Goal: Information Seeking & Learning: Find specific fact

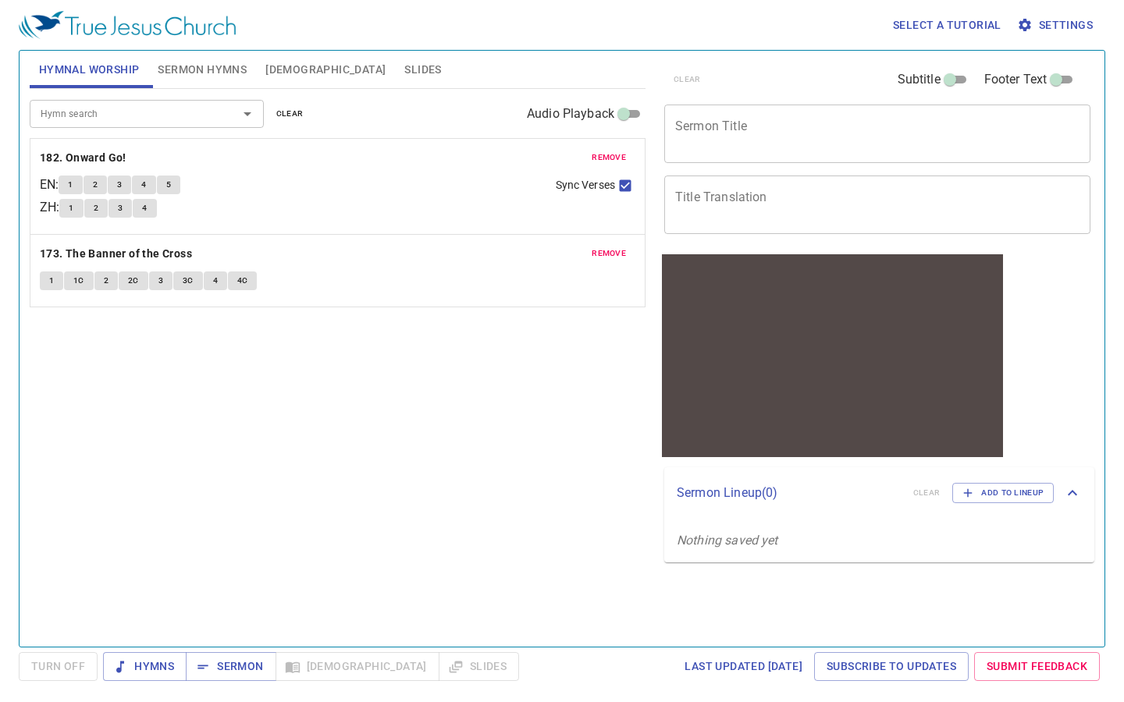
click at [273, 59] on button "[DEMOGRAPHIC_DATA]" at bounding box center [325, 69] width 139 height 37
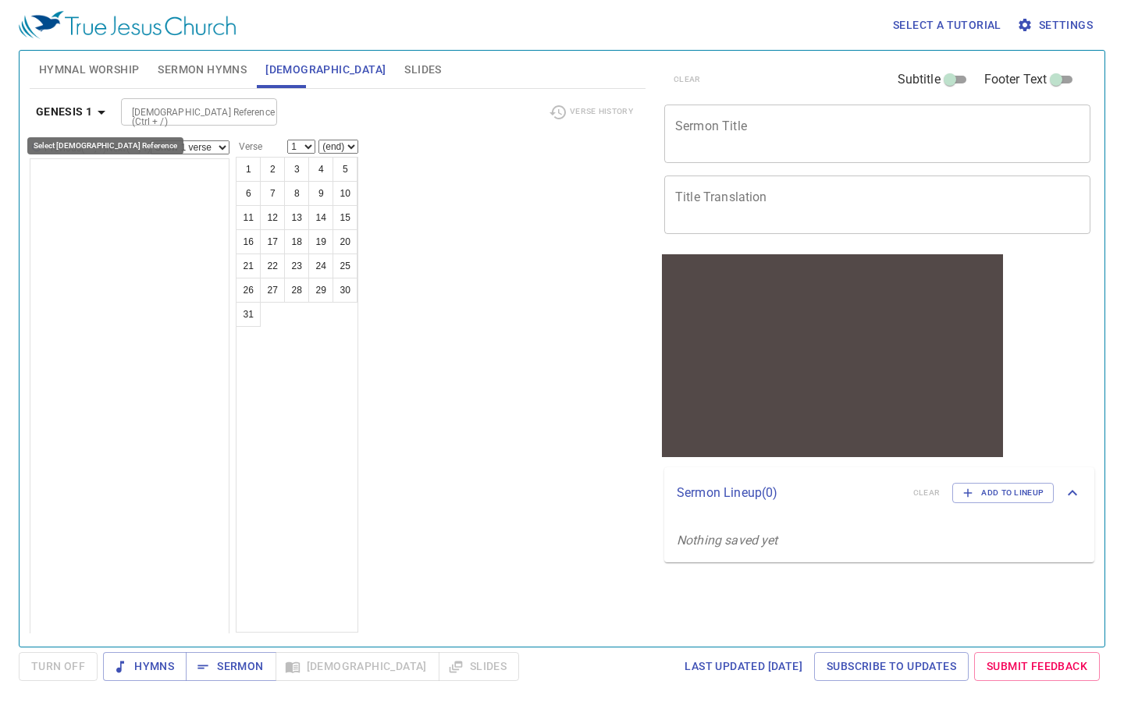
click at [97, 111] on icon "button" at bounding box center [101, 112] width 19 height 19
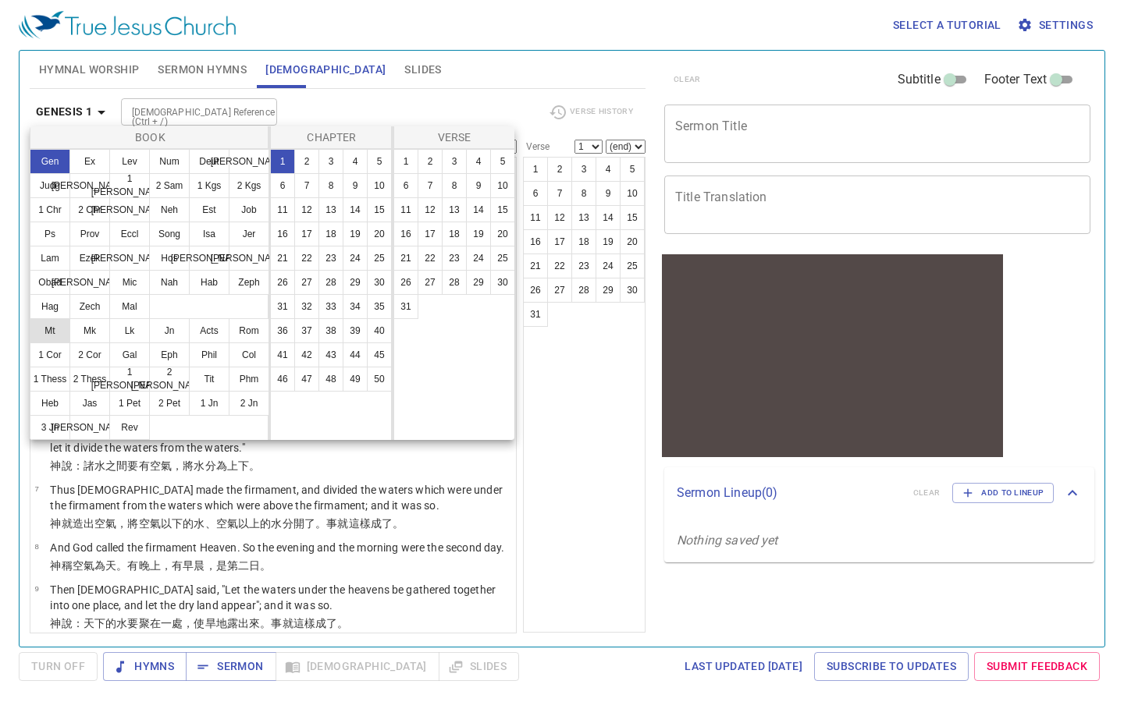
click at [55, 327] on button "Mt" at bounding box center [50, 330] width 41 height 25
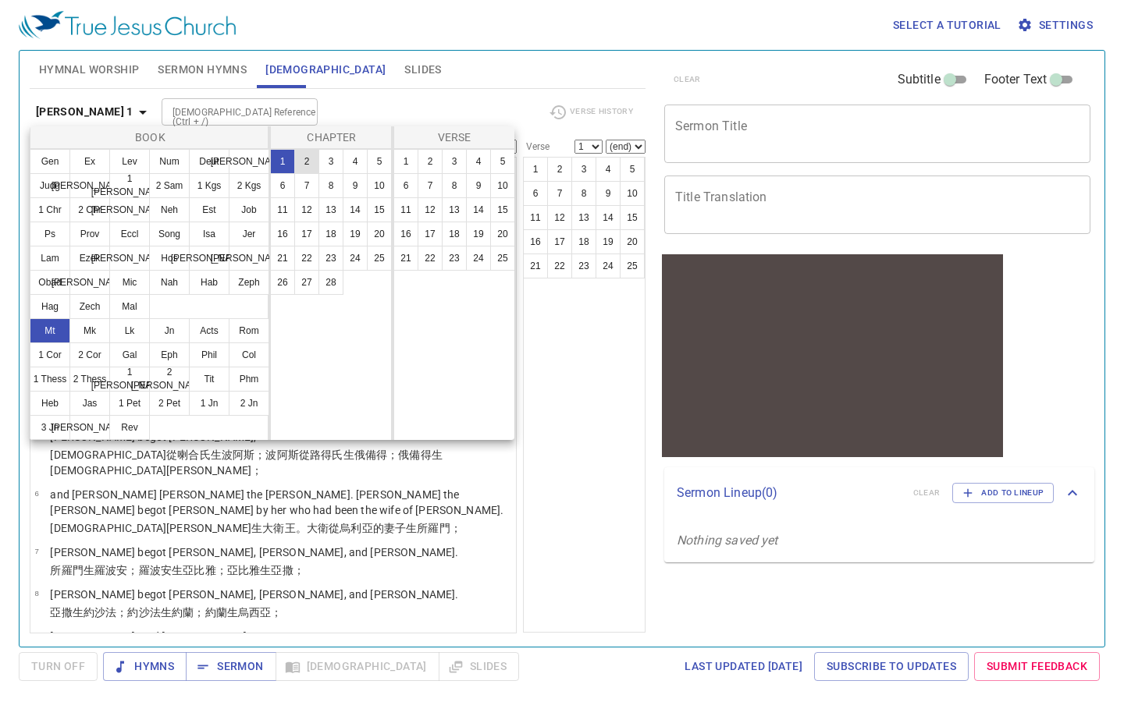
click at [310, 155] on button "2" at bounding box center [306, 161] width 25 height 25
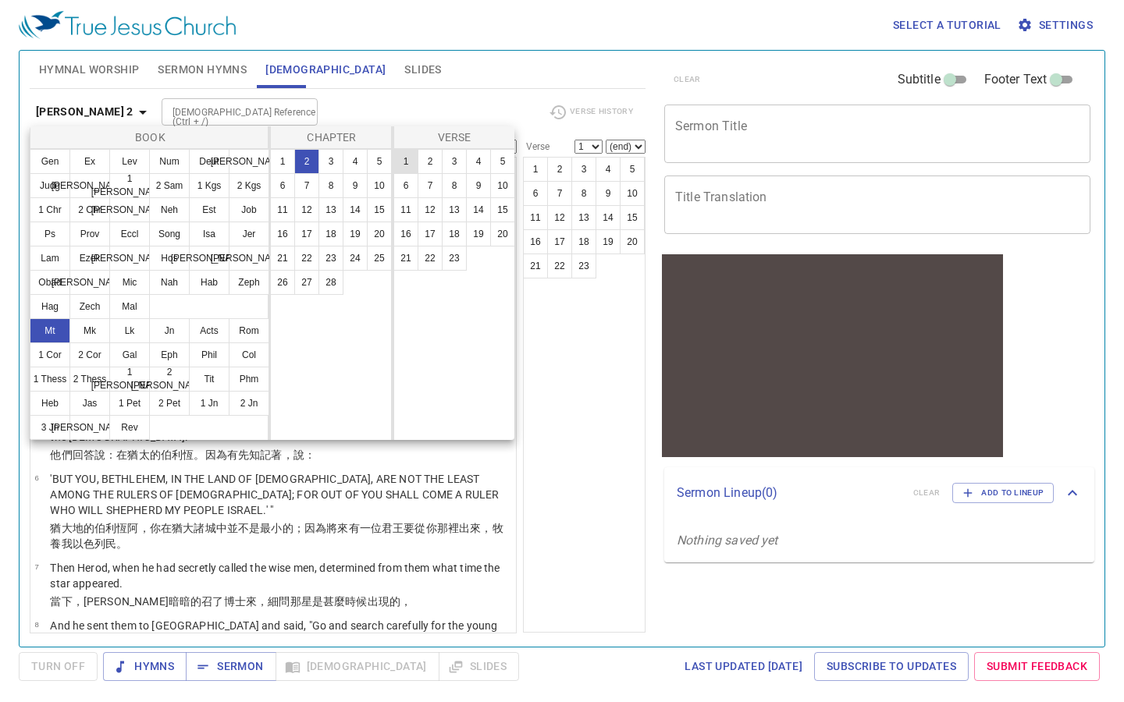
click at [403, 160] on button "1" at bounding box center [405, 161] width 25 height 25
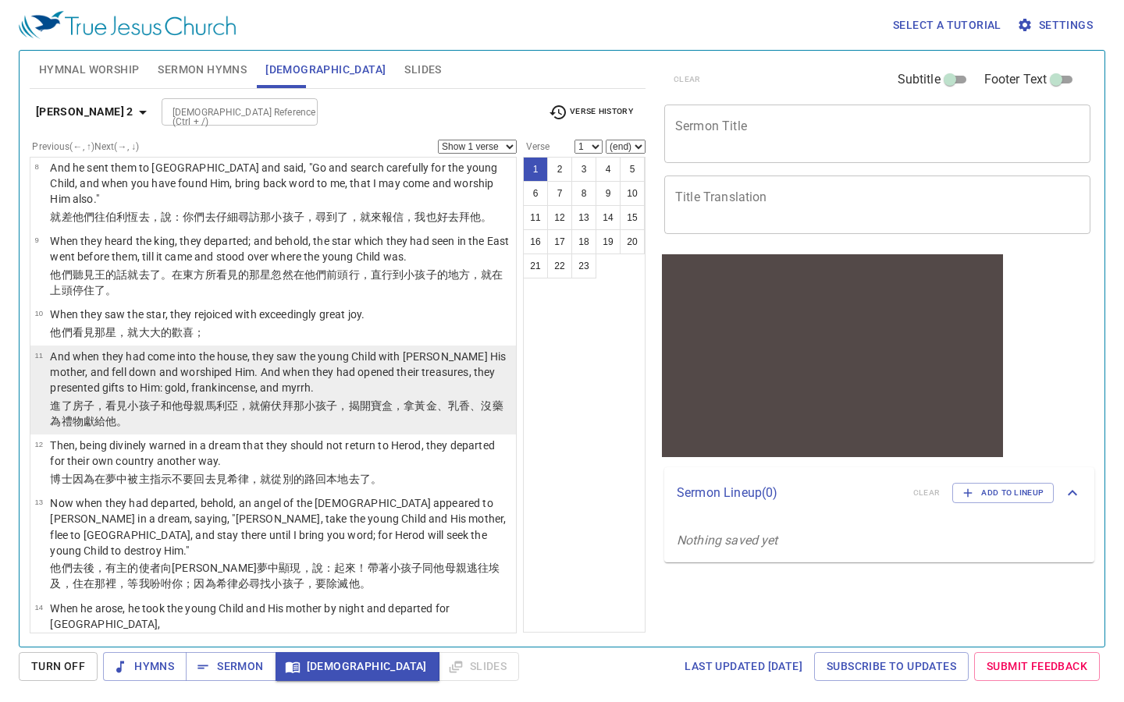
scroll to position [471, 0]
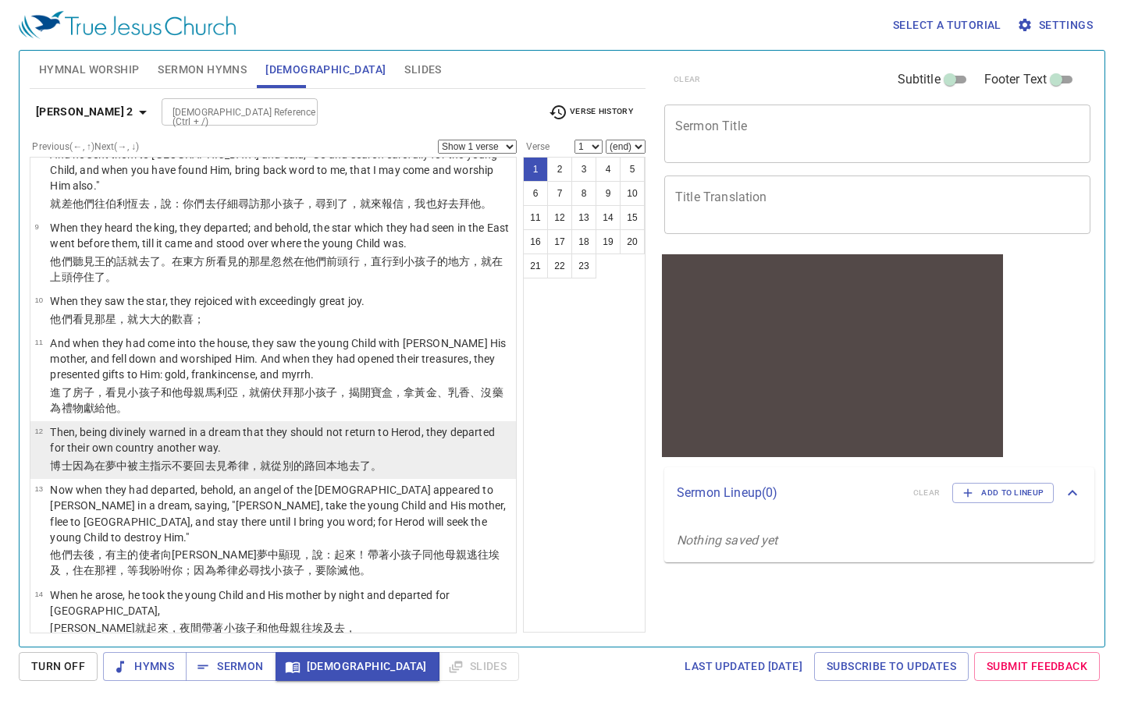
click at [269, 425] on p "Then, being divinely warned in a dream that they should not return to Herod, th…" at bounding box center [280, 440] width 461 height 31
select select "12"
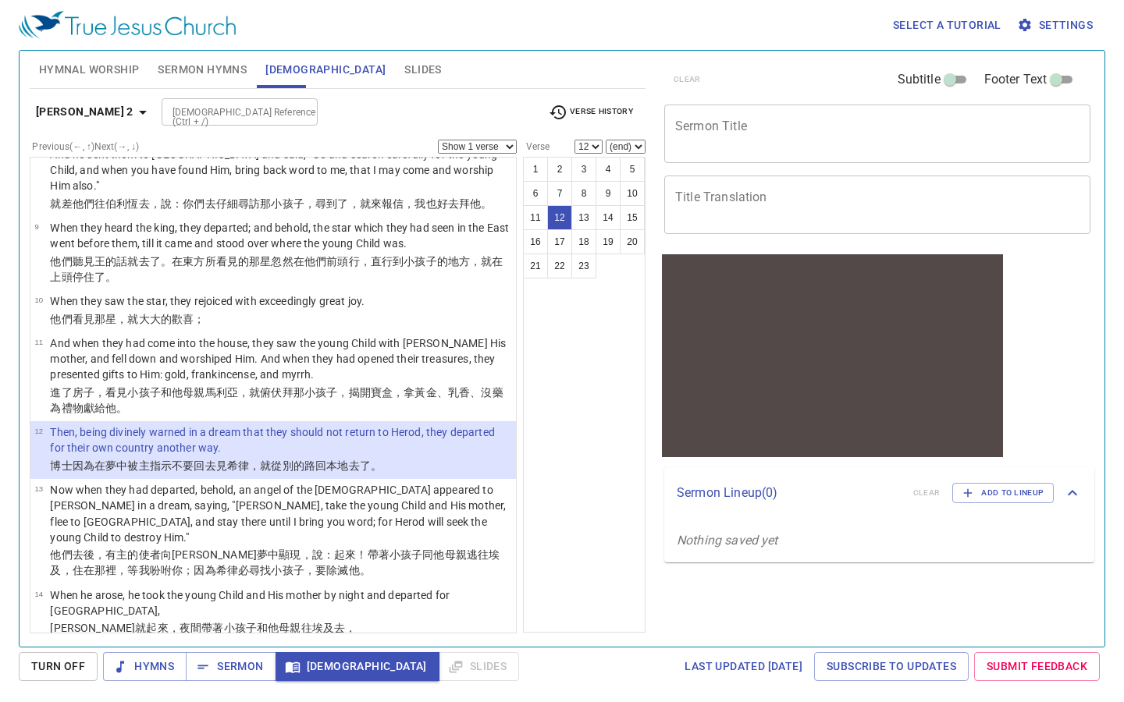
click at [511, 152] on select "Show 1 verse Show 2 verses Show 3 verses Show 4 verses Show 5 verses" at bounding box center [477, 147] width 79 height 14
select select "2"
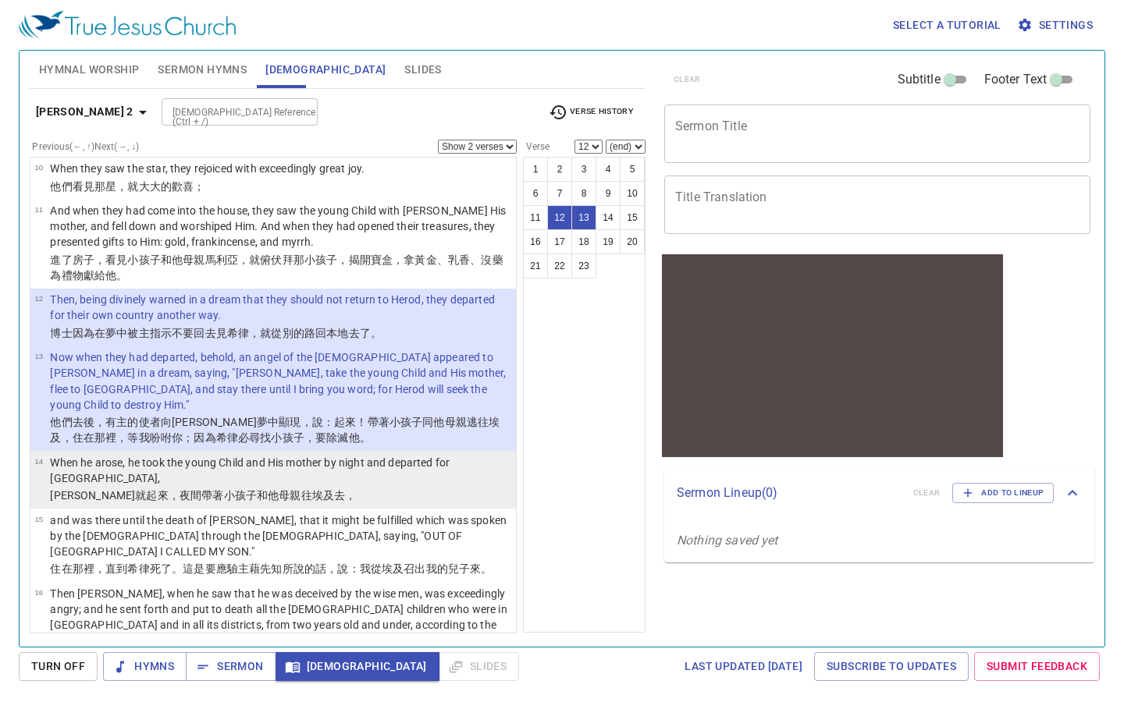
scroll to position [632, 0]
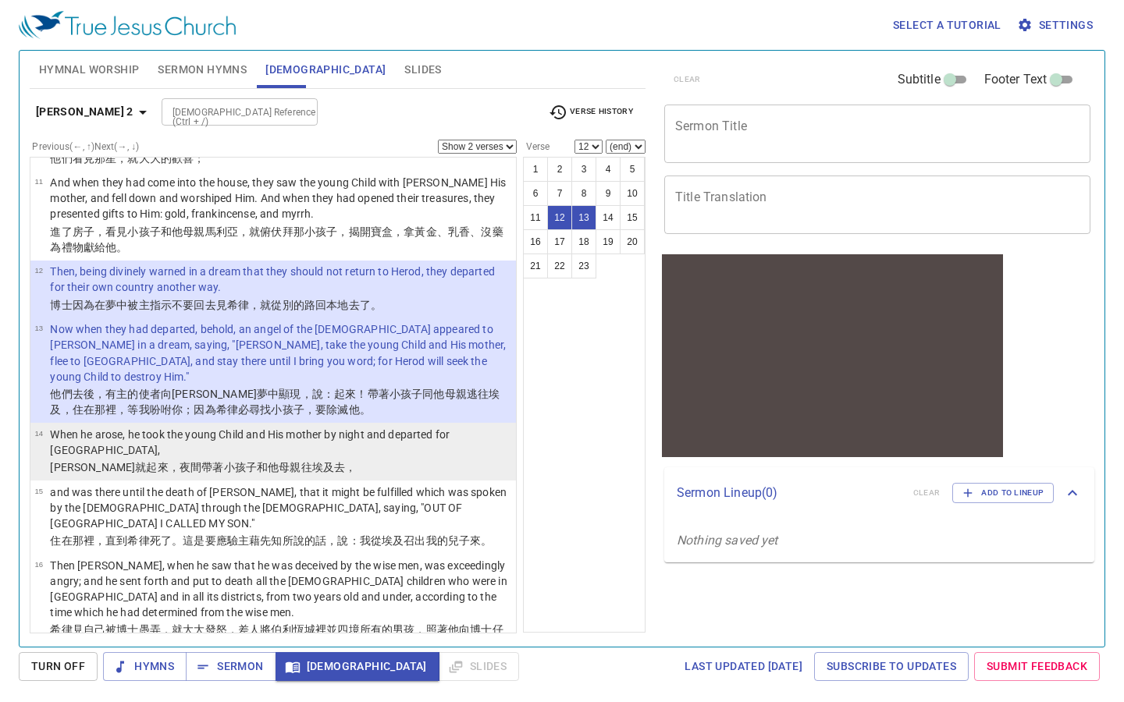
click at [319, 423] on li "14 When he arose, he took the young Child and His mother by night and departed …" at bounding box center [272, 452] width 485 height 58
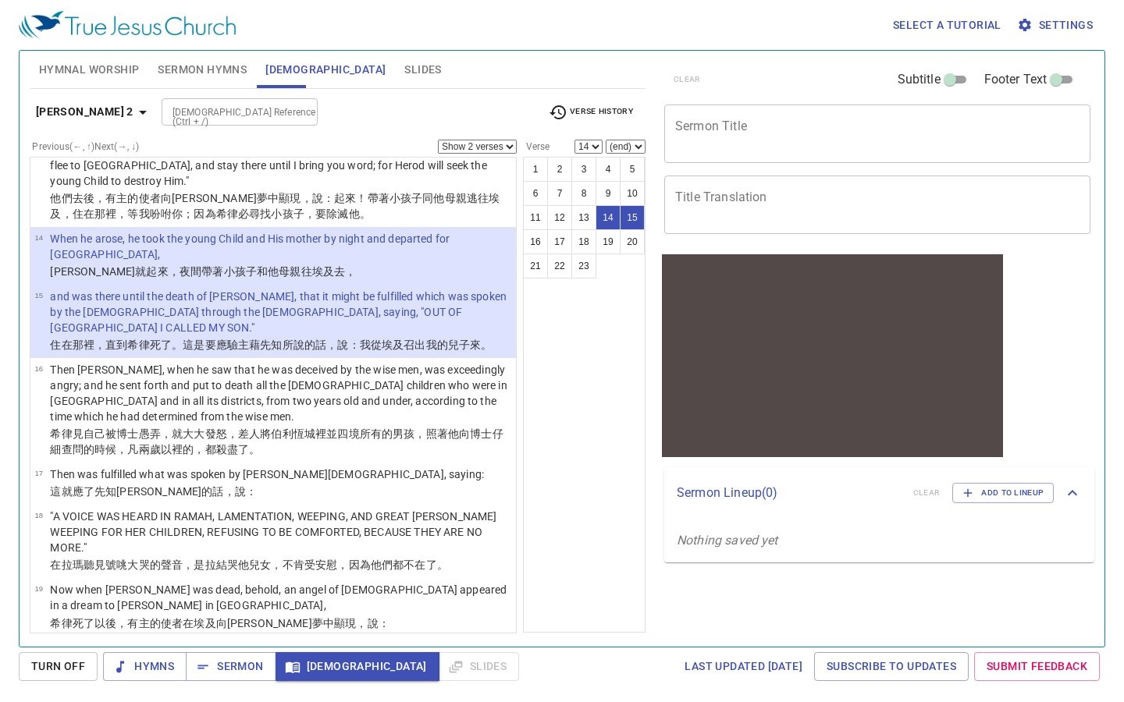
scroll to position [846, 0]
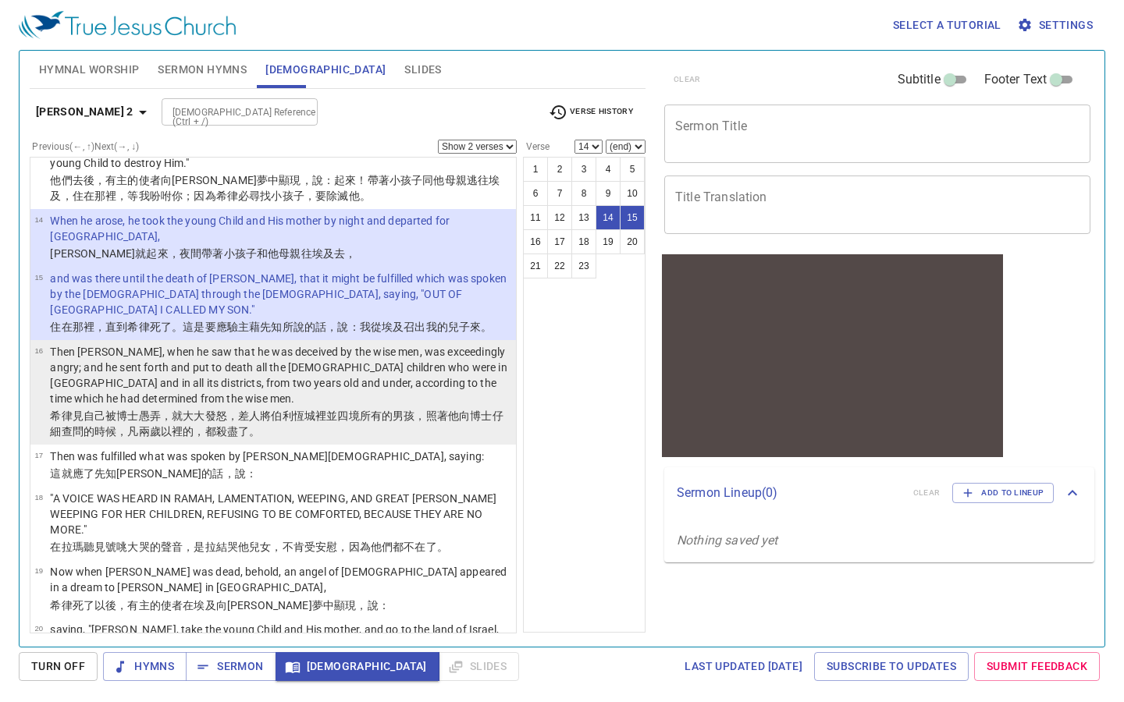
click at [326, 410] on wg965 "城裡並 四境 所有的 男孩 ，照著 他向 博士 仔細查問 的時候 ， 凡兩歲 以裡的 ，都殺 盡了。" at bounding box center [276, 424] width 453 height 28
select select "16"
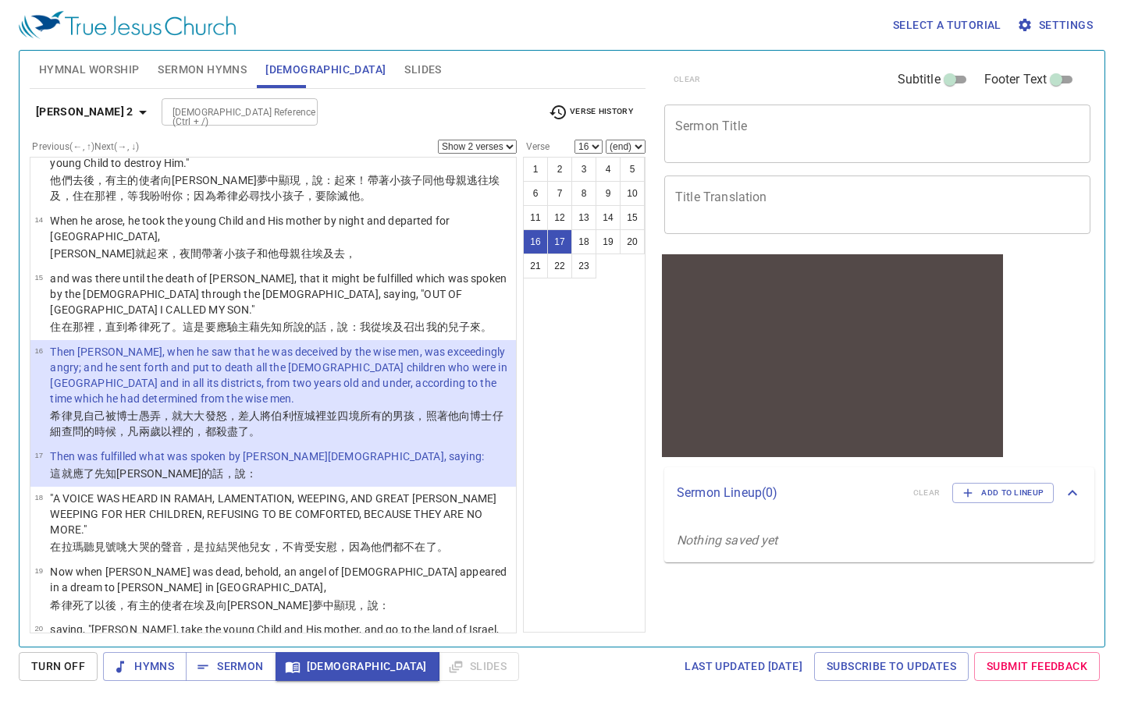
click at [512, 153] on select "Show 1 verse Show 2 verses Show 3 verses Show 4 verses Show 5 verses" at bounding box center [477, 147] width 79 height 14
select select "1"
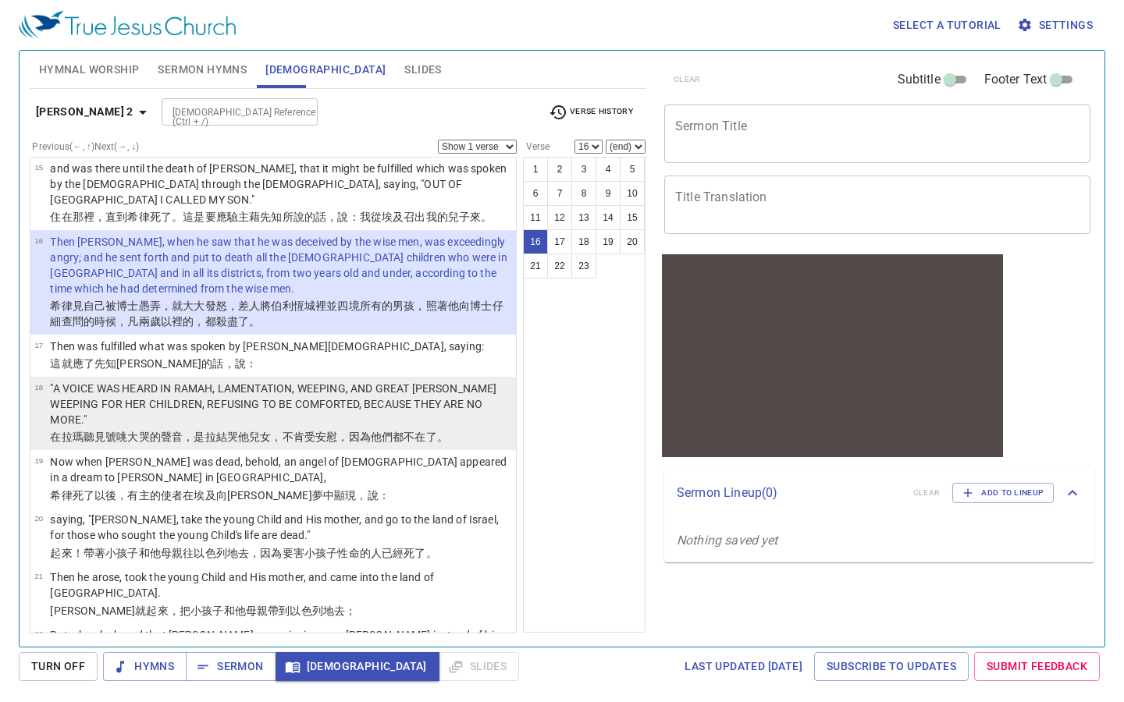
scroll to position [976, 0]
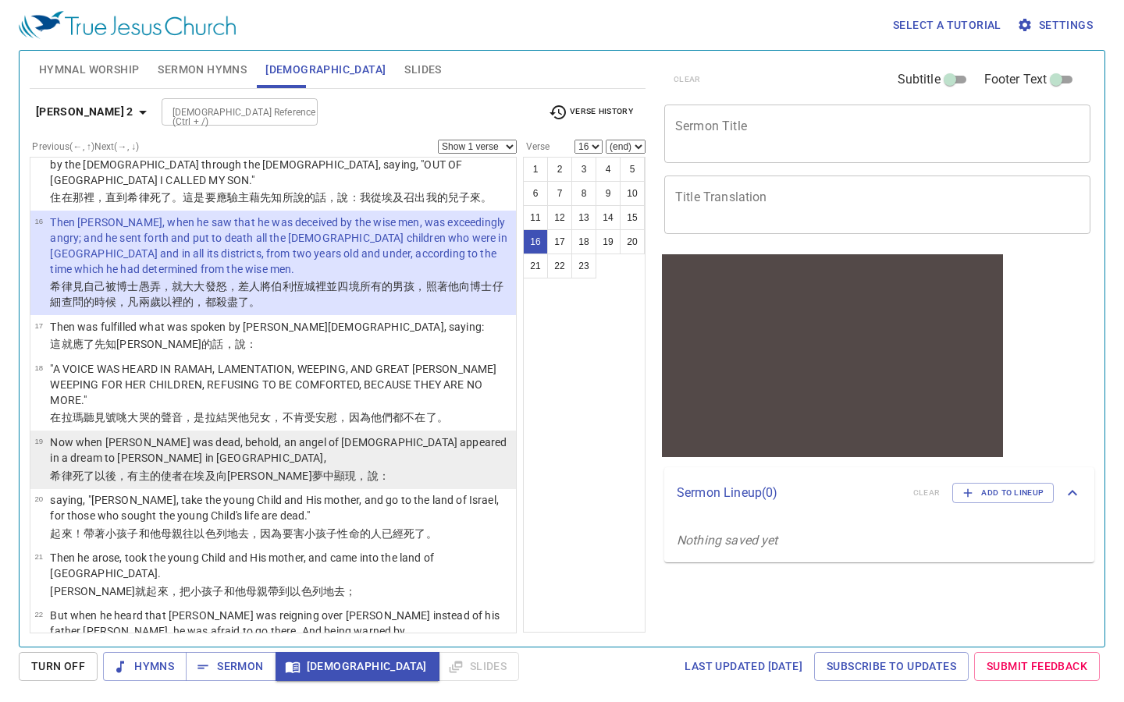
click at [332, 468] on p "希律 死了 以後，有主 的使者 在 [GEOGRAPHIC_DATA] 向[PERSON_NAME] 中 顯現 ，說 ：" at bounding box center [280, 476] width 461 height 16
select select "19"
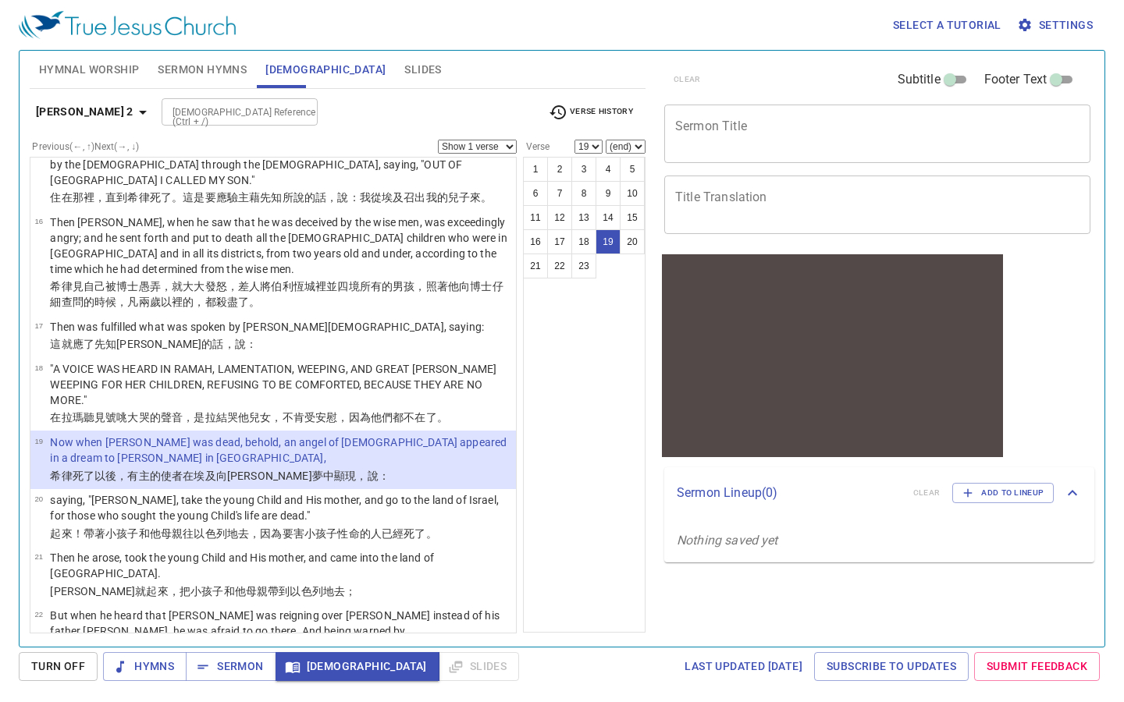
click at [513, 150] on select "Show 1 verse Show 2 verses Show 3 verses Show 4 verses Show 5 verses" at bounding box center [477, 147] width 79 height 14
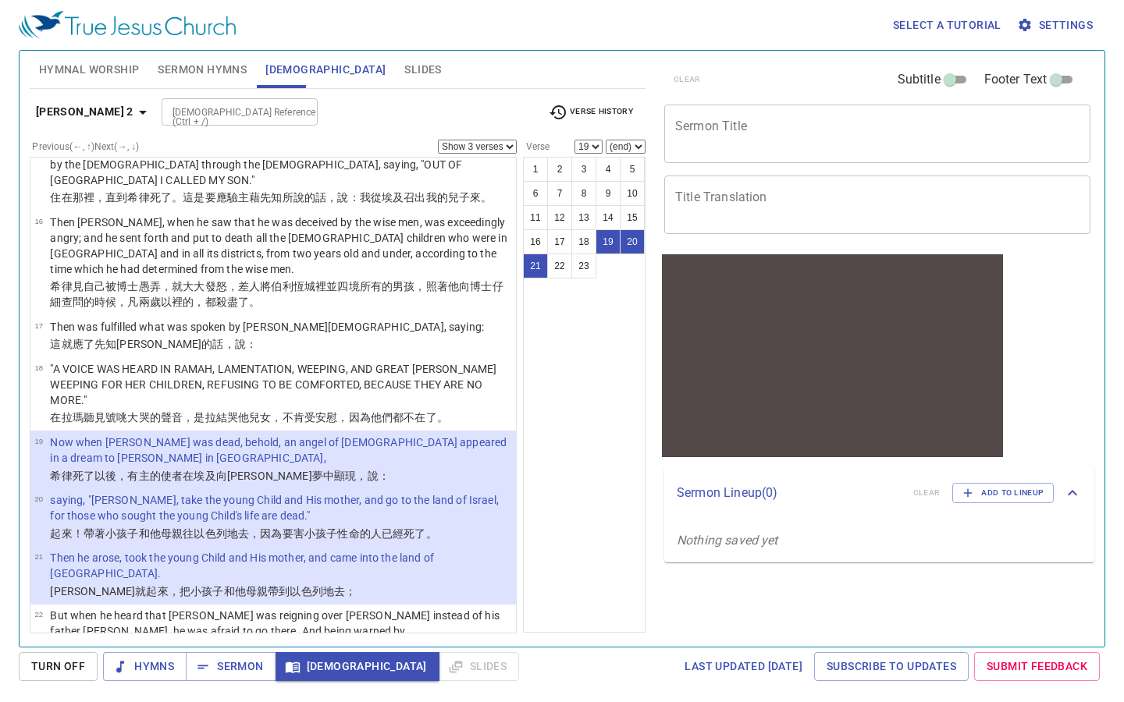
click at [133, 112] on icon "button" at bounding box center [142, 112] width 19 height 19
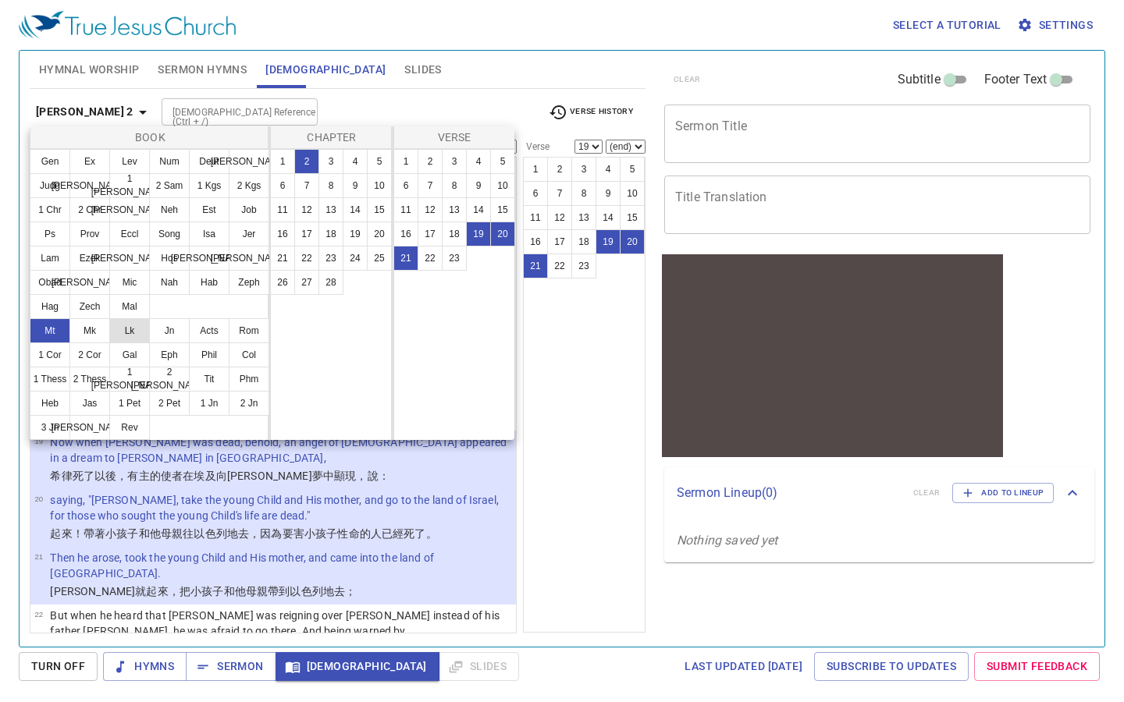
click at [127, 334] on button "Lk" at bounding box center [129, 330] width 41 height 25
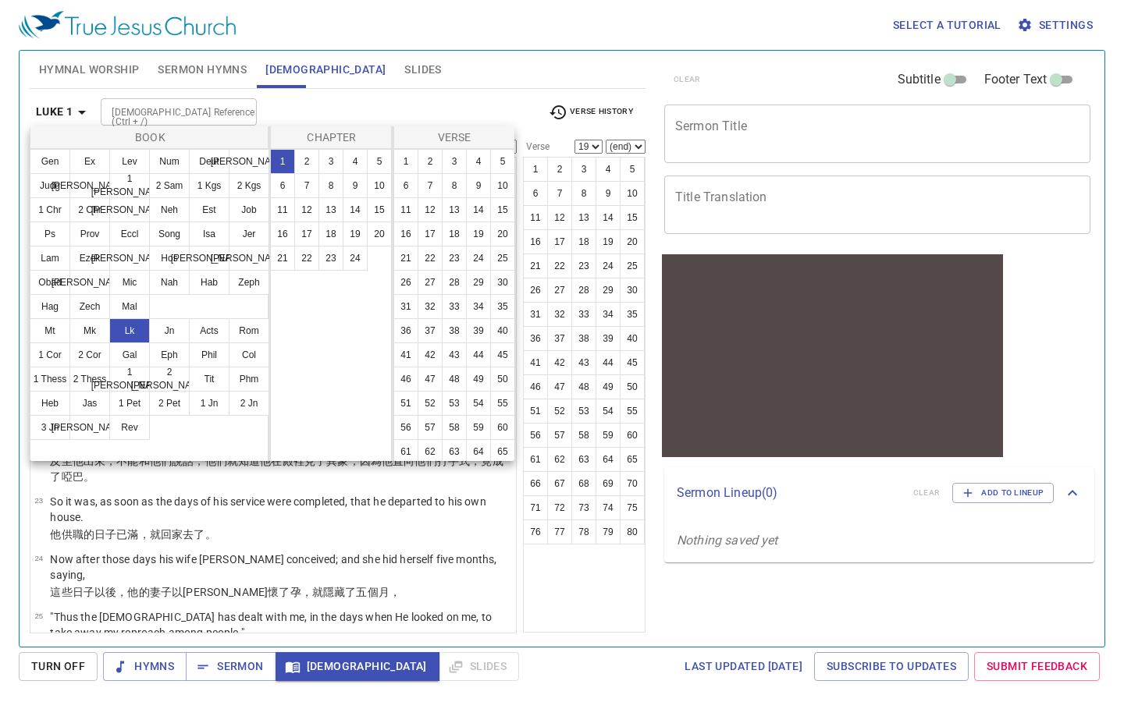
select select "1"
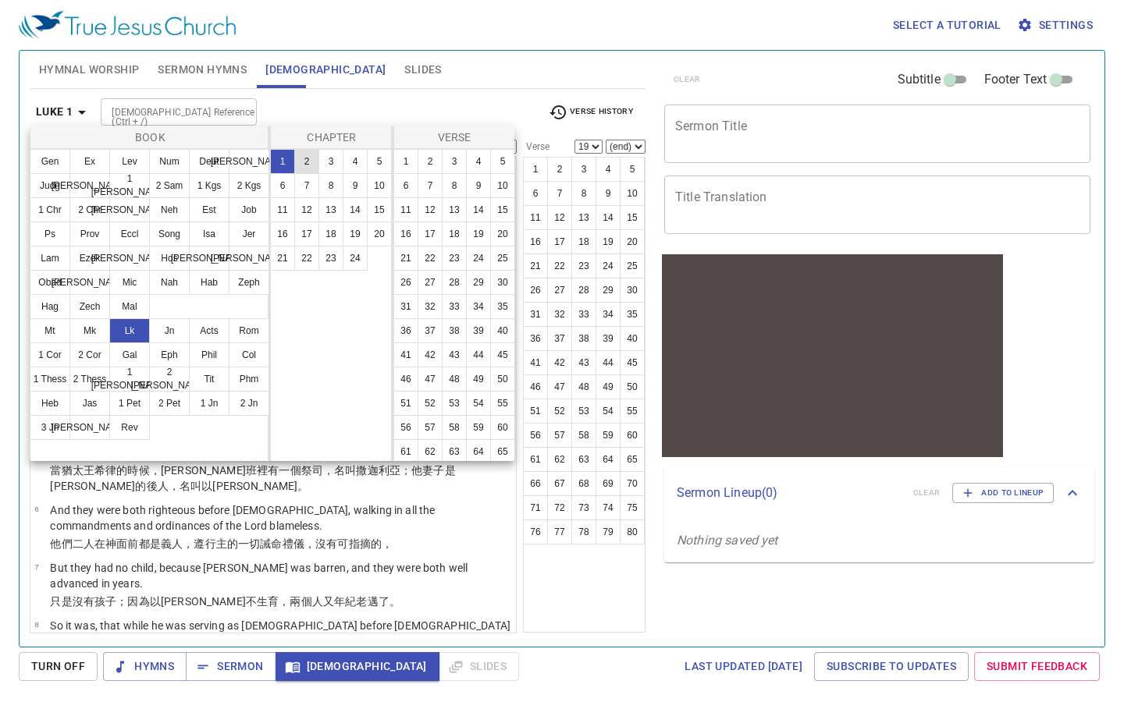
click at [314, 162] on button "2" at bounding box center [306, 161] width 25 height 25
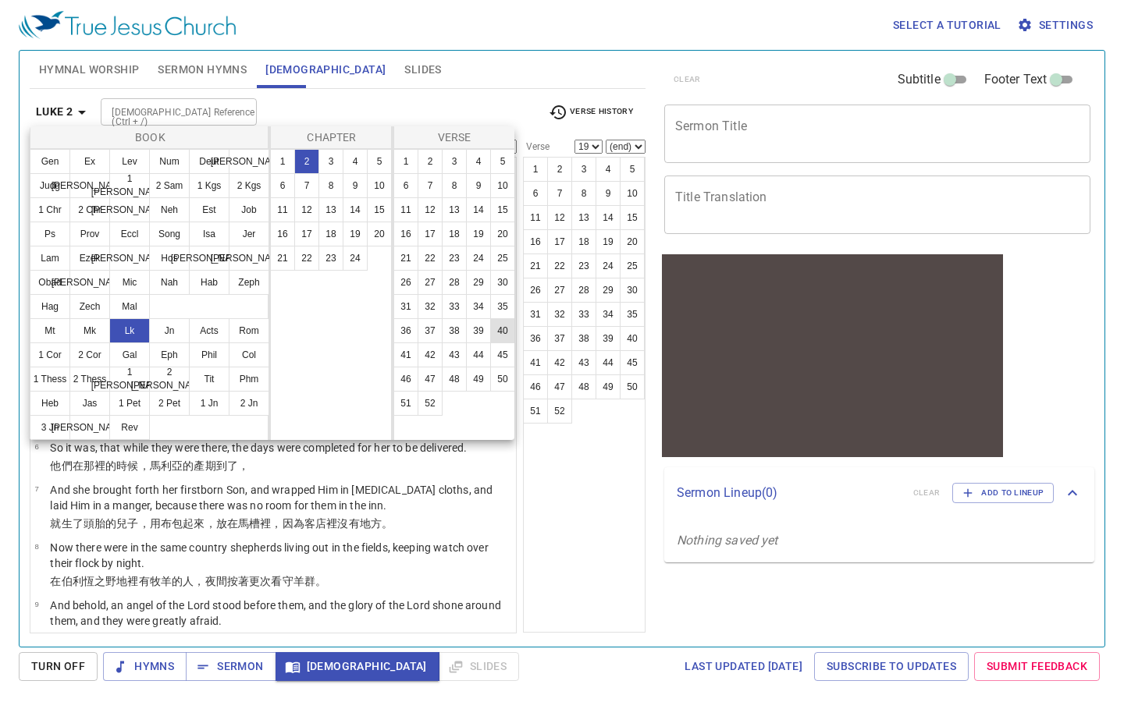
click at [499, 329] on button "40" at bounding box center [502, 330] width 25 height 25
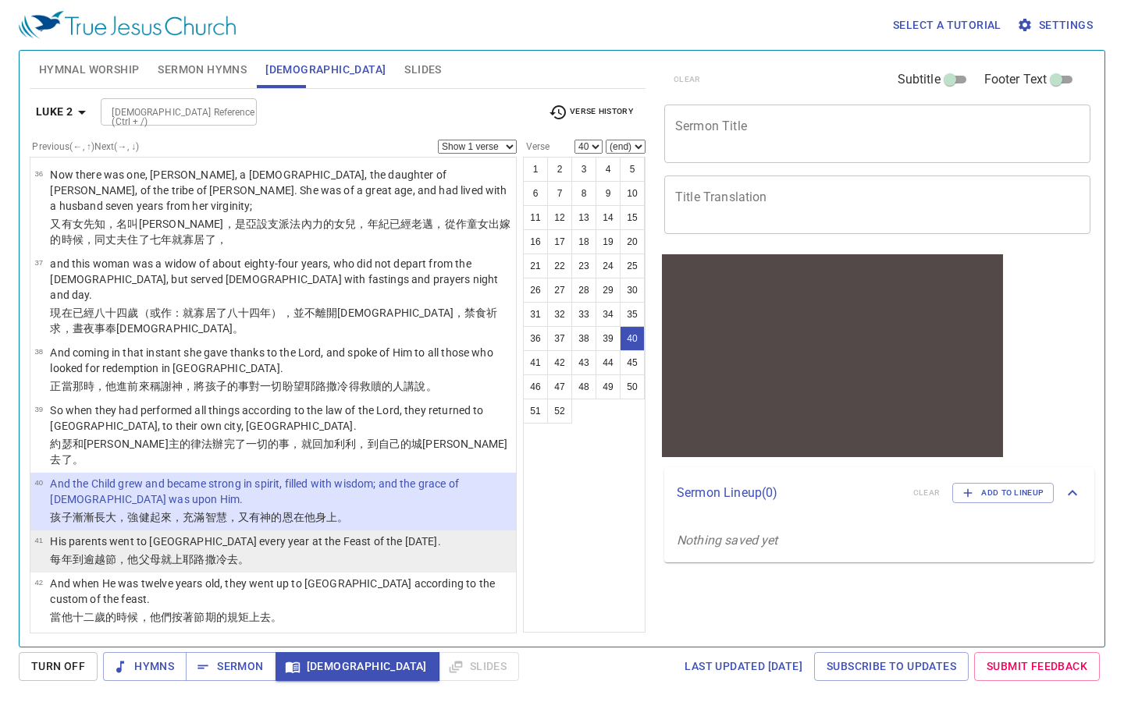
scroll to position [2035, 0]
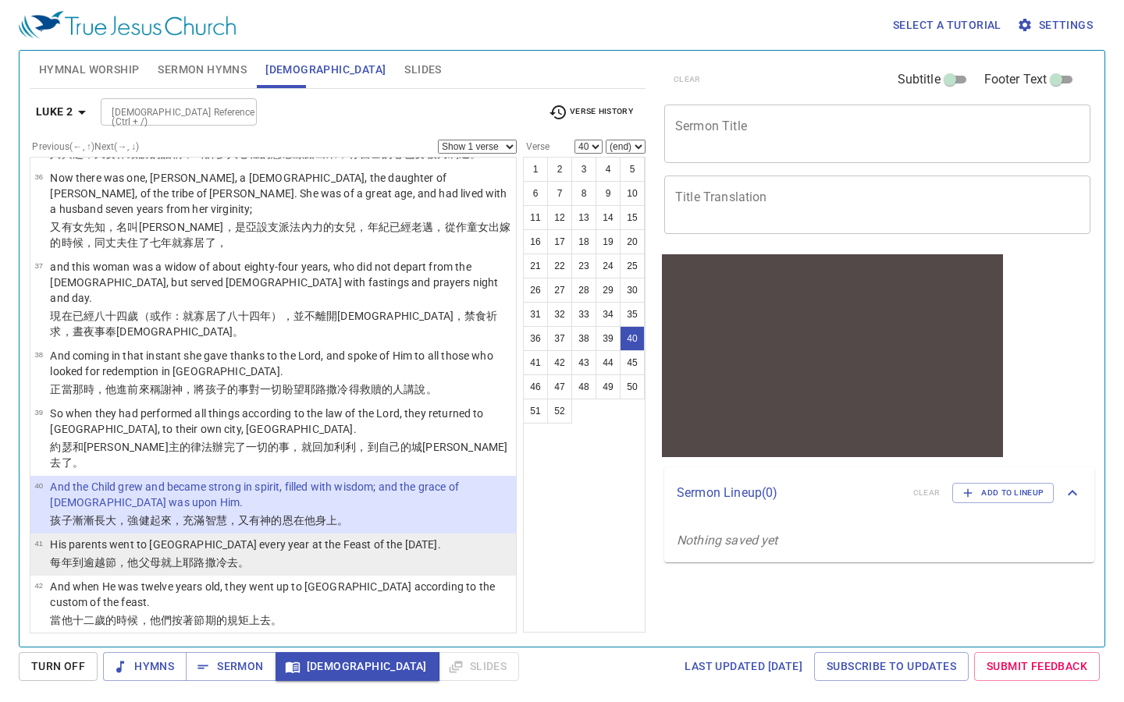
click at [381, 555] on p "每 年 到逾越節 ，他 父母 就上 耶路撒冷 去 。" at bounding box center [245, 563] width 390 height 16
select select "41"
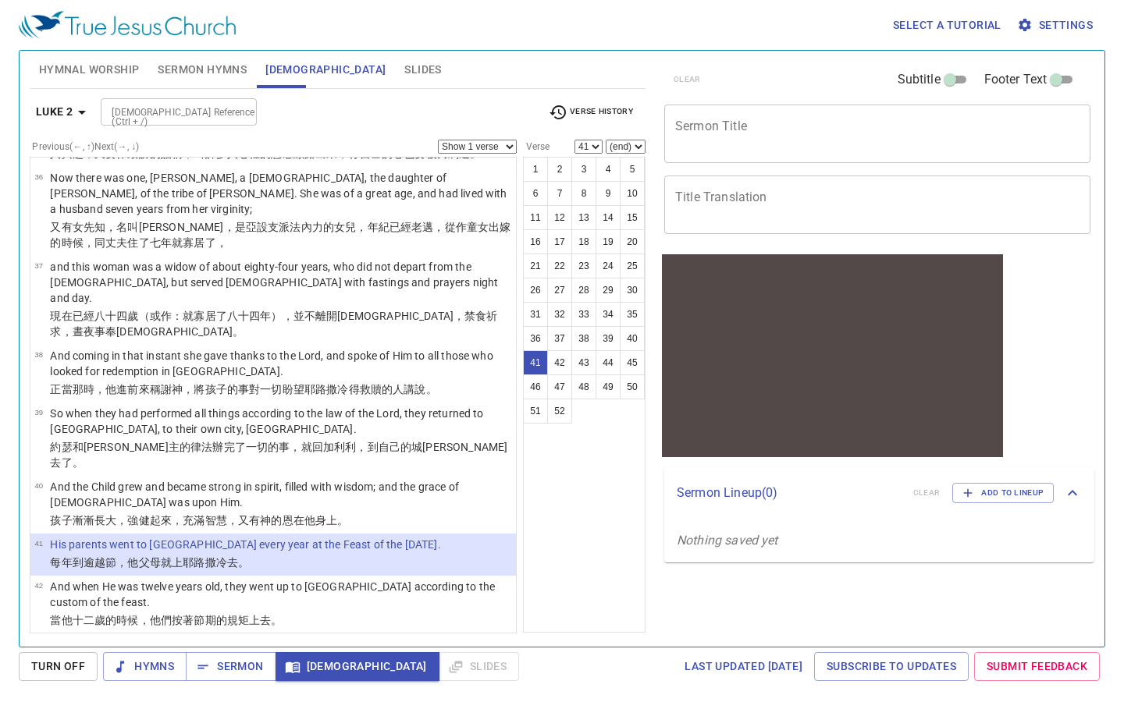
click at [513, 145] on select "Show 1 verse Show 2 verses Show 3 verses Show 4 verses Show 5 verses" at bounding box center [477, 147] width 79 height 14
select select "3"
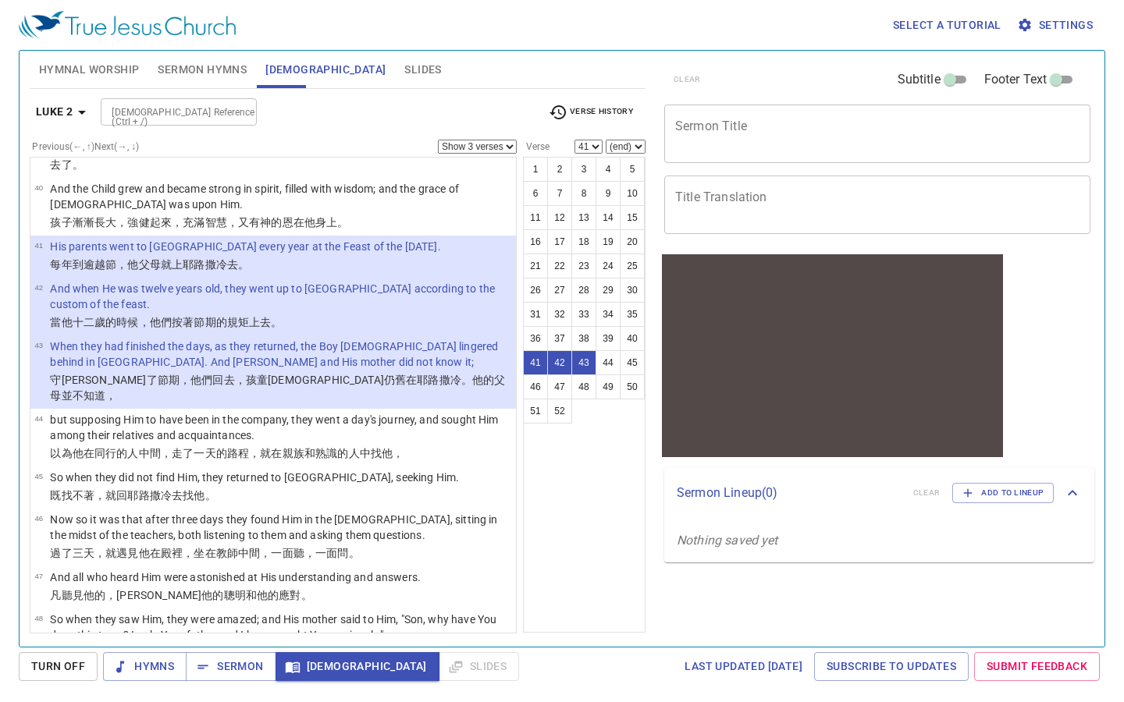
scroll to position [2385, 0]
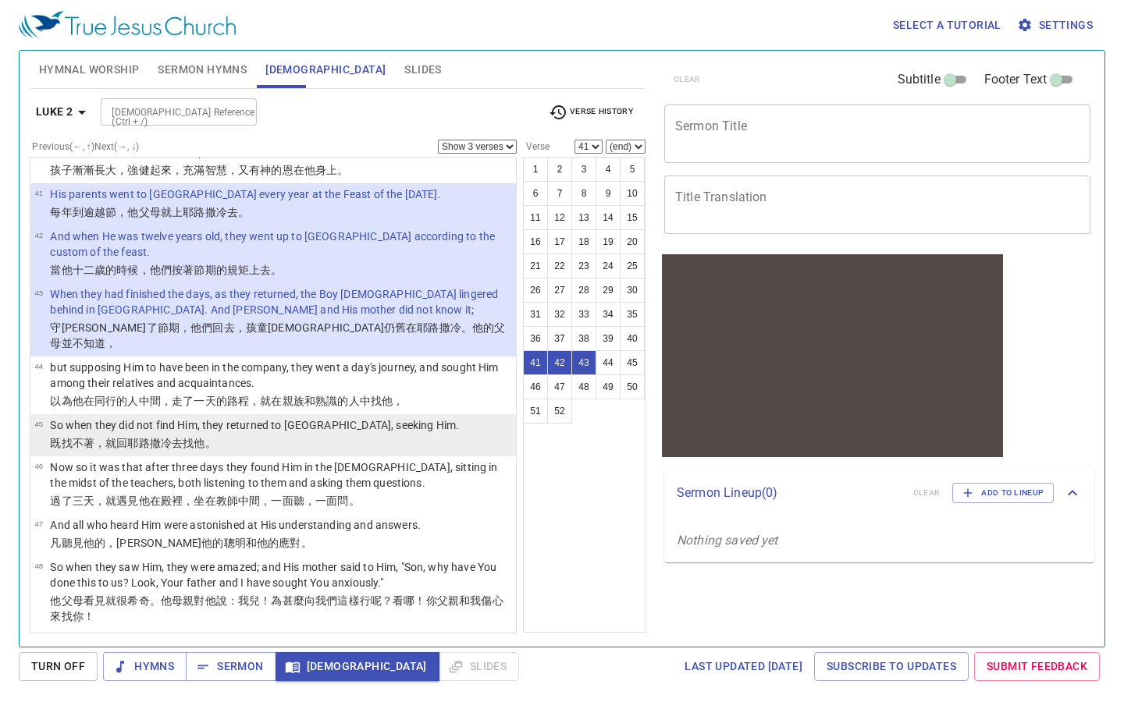
click at [335, 418] on p "So when they did not find Him, they returned to [GEOGRAPHIC_DATA], seeking Him." at bounding box center [254, 426] width 409 height 16
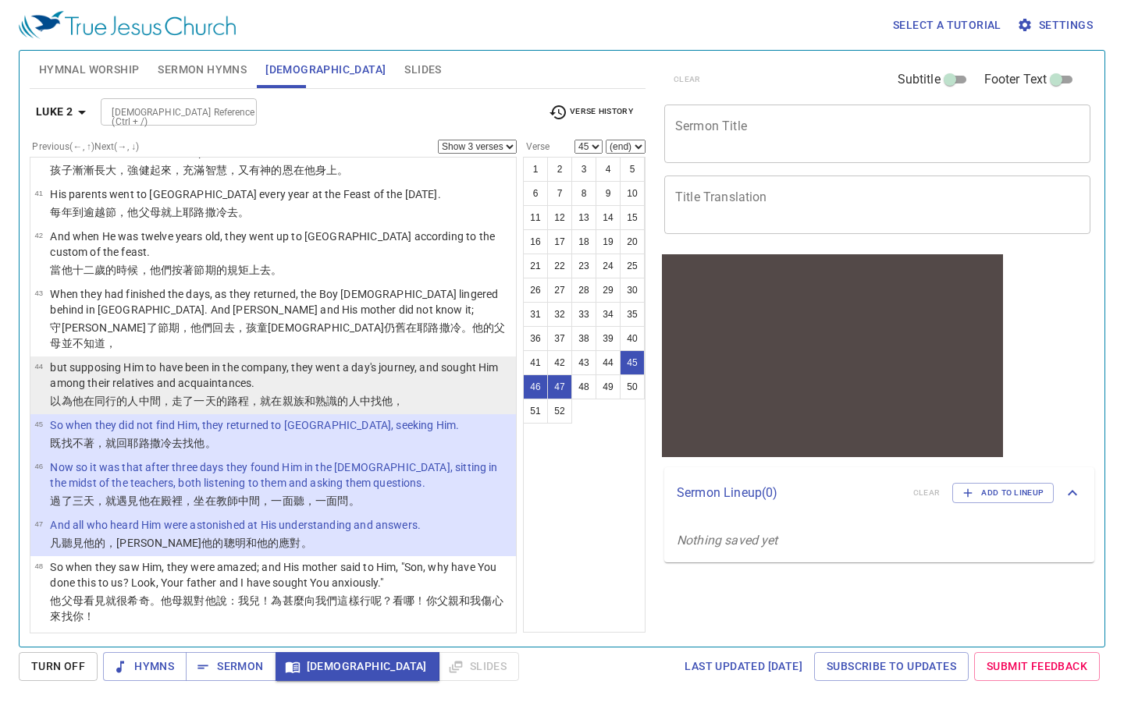
click at [354, 360] on p "but supposing Him to have been in the company, they went a day's journey, and s…" at bounding box center [280, 375] width 461 height 31
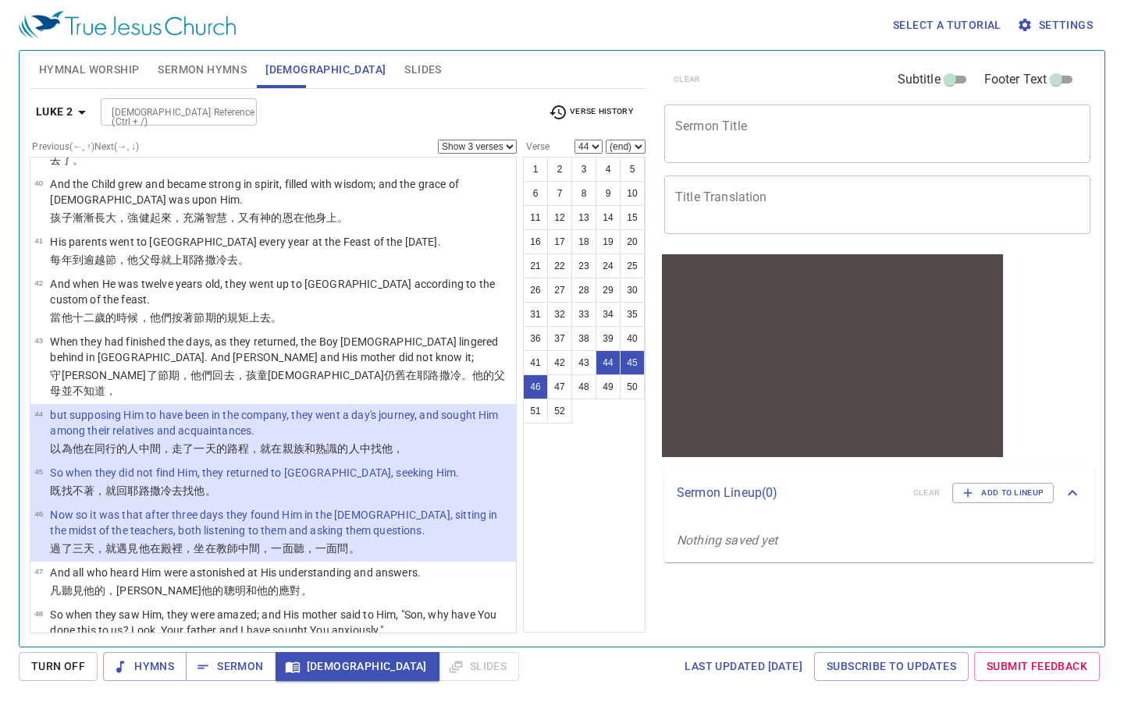
scroll to position [2319, 0]
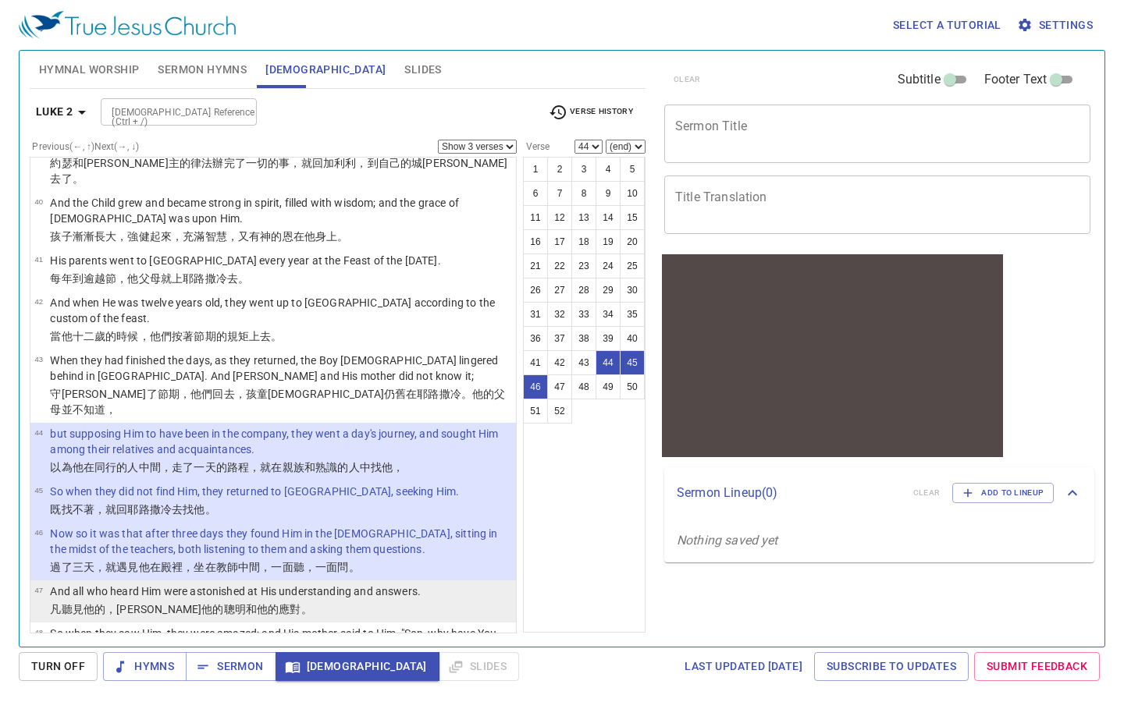
click at [281, 602] on p "凡 聽見 他 的，[PERSON_NAME] 他 的聰明 和 他的應對 。" at bounding box center [235, 610] width 371 height 16
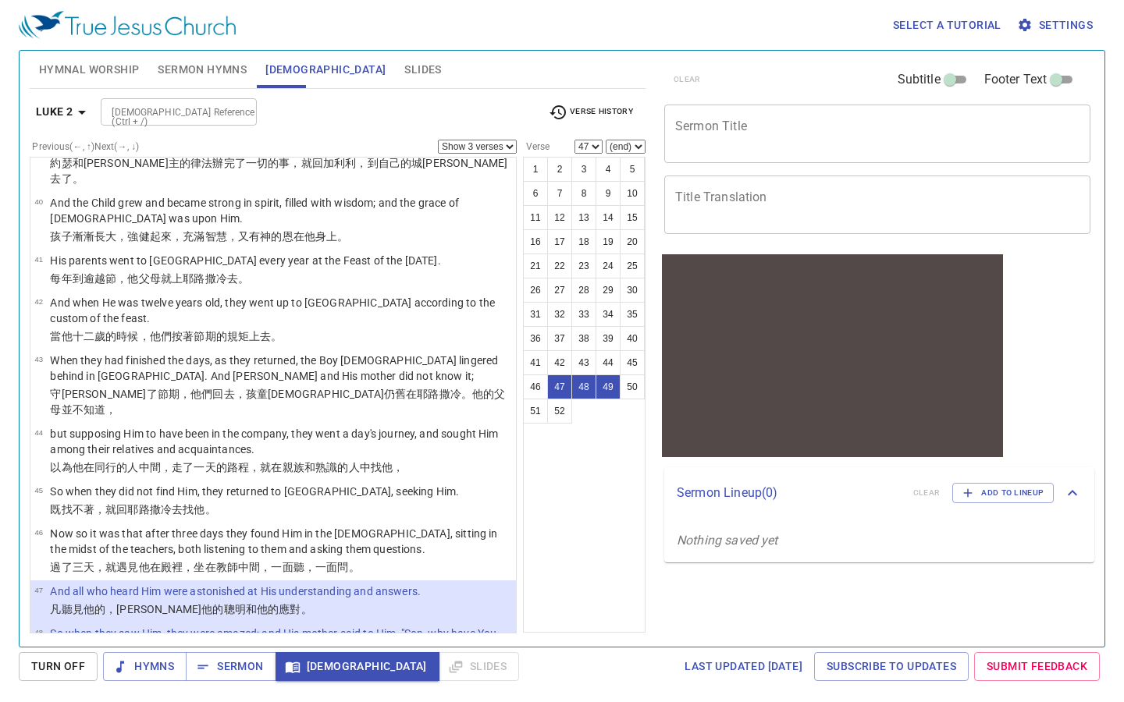
scroll to position [2385, 0]
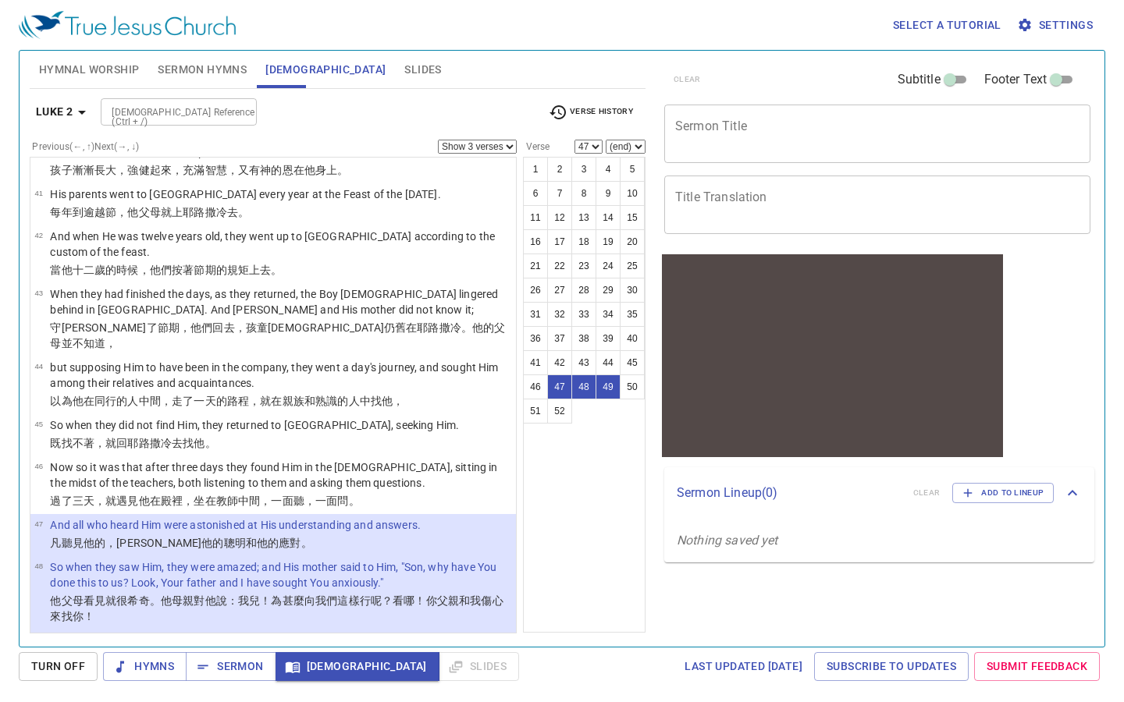
select select "50"
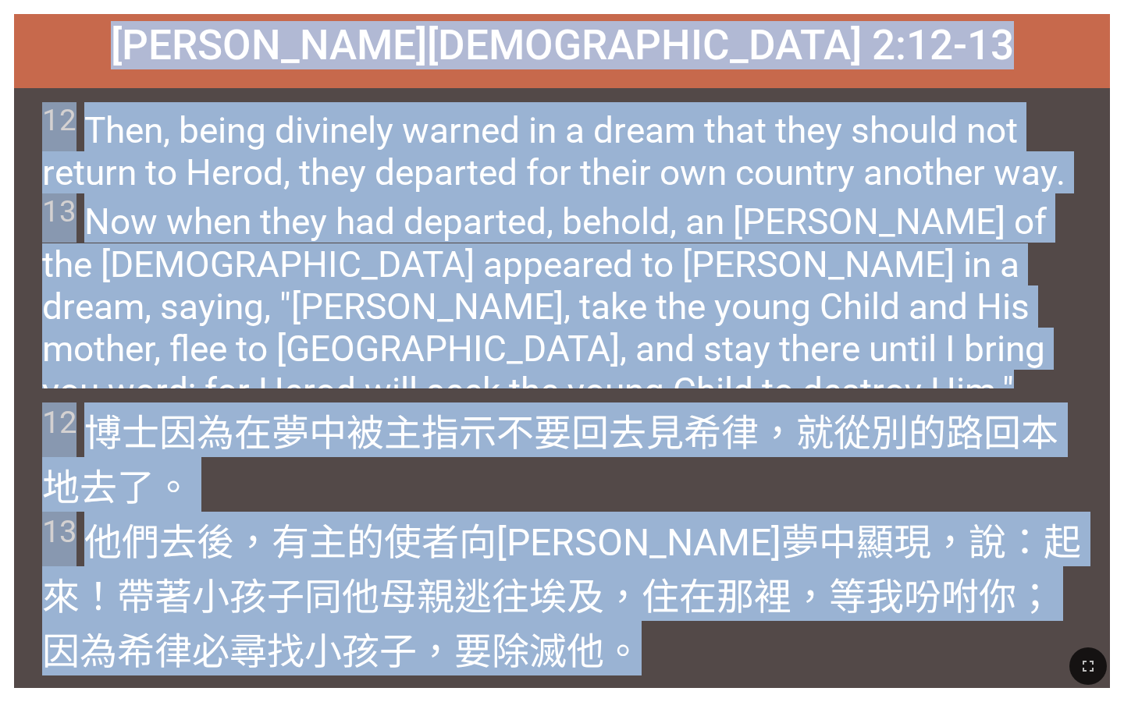
drag, startPoint x: 318, startPoint y: 49, endPoint x: 770, endPoint y: 649, distance: 750.6
click at [770, 6] on div "Hymnal Worship Hymnal Worship 詩頌崇拜 詩頌崇拜 182 173 [PERSON_NAME] [DEMOGRAPHIC_DATA…" at bounding box center [561, 6] width 1111 height 0
copy div "Matthew 馬太福音 2:12-13 Matthew 馬太福音 2:12-13 12 Then, being divinely warned in a d…"
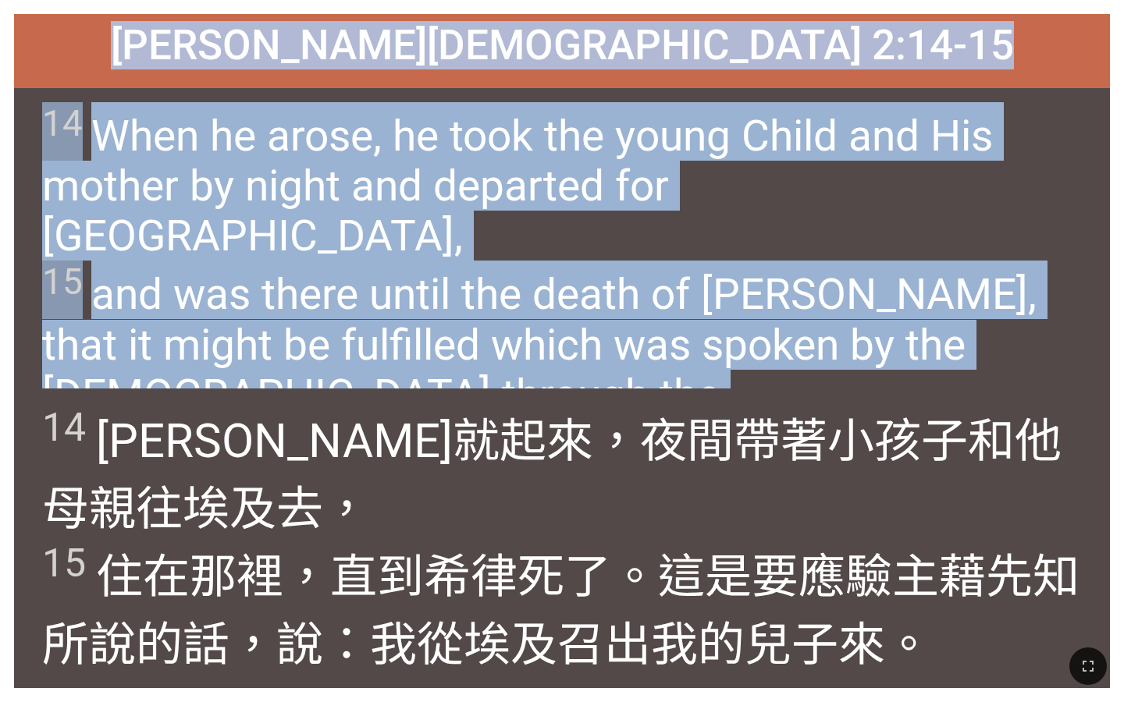
click at [578, 274] on span "14 When he arose, he took the young Child and His mother by night and departed …" at bounding box center [562, 311] width 1040 height 418
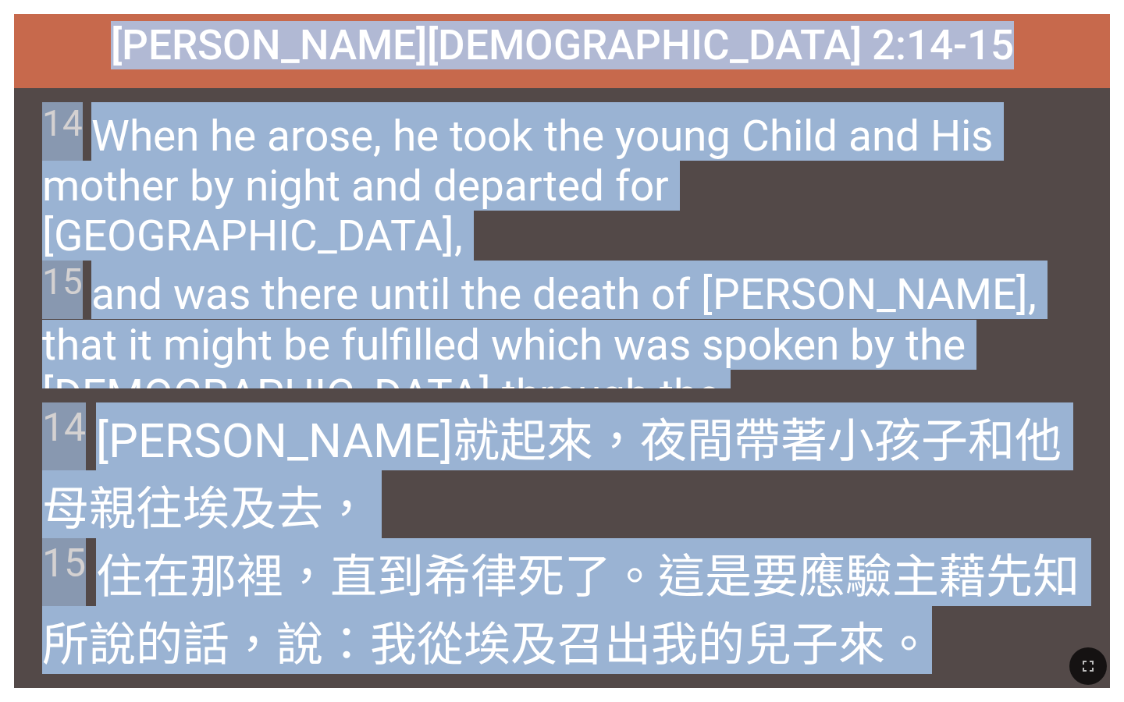
drag, startPoint x: 318, startPoint y: 49, endPoint x: 979, endPoint y: 686, distance: 918.5
click at [979, 6] on div "Hymnal Worship Hymnal Worship 詩頌崇拜 詩頌崇拜 182 173 Matthew 馬太福音 2:14-15 Matthew 馬太…" at bounding box center [561, 6] width 1111 height 0
copy div "Matthew 馬太福音 2:14-15 Matthew 馬太福音 2:14-15 14 When he arose, he took the young C…"
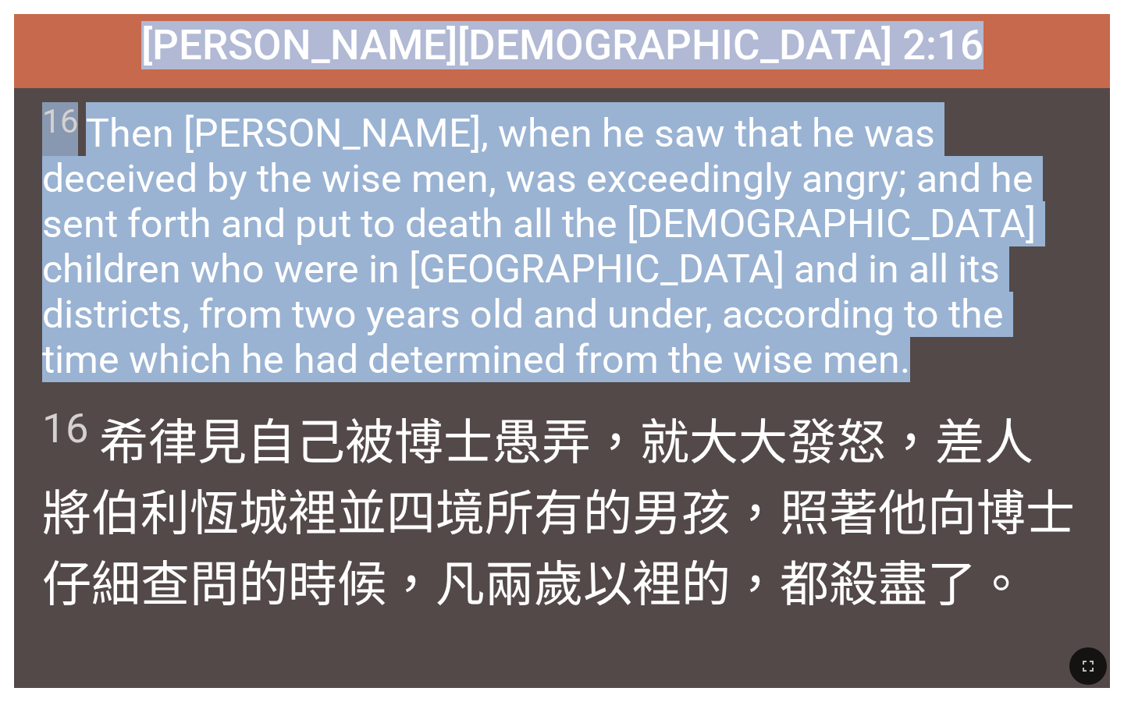
click at [552, 435] on wg3097 "愚弄 ，就大大 發怒 ，差人 將伯利恆 城裡並 四境 所有的 男孩 ，照著 他向 博士 仔細查問 的時候 ， 凡兩歲 以裡的 ，都殺 盡了。" at bounding box center [558, 513] width 1033 height 199
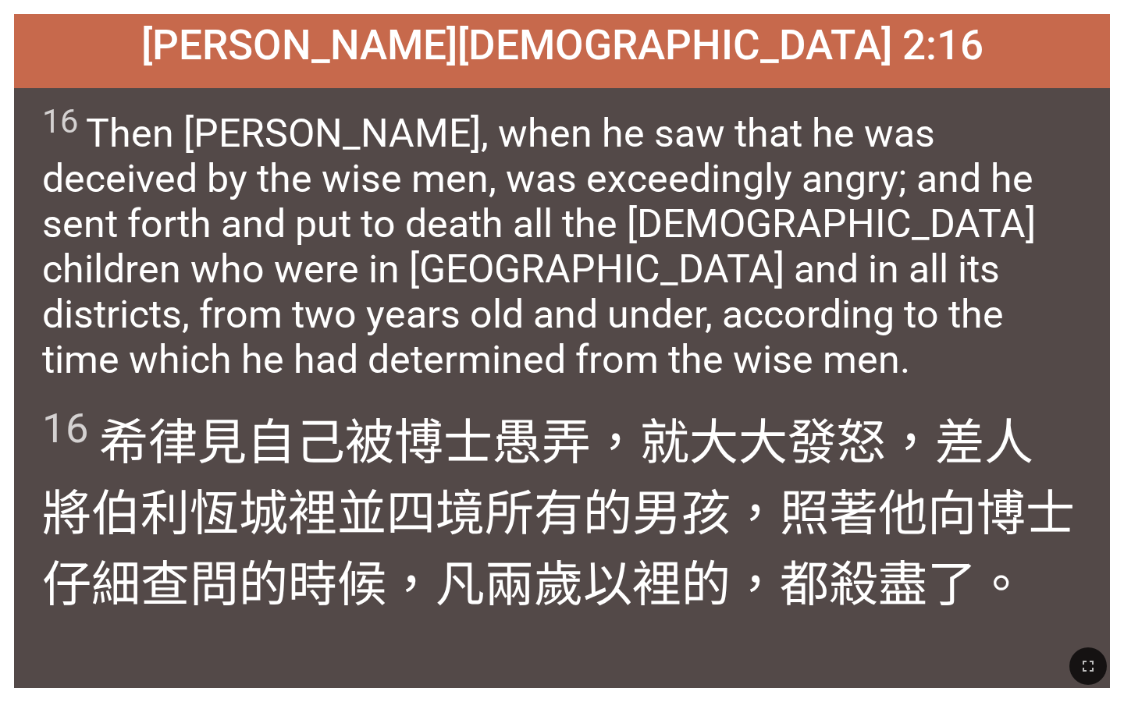
click at [344, 45] on div "Matthew 馬太福音 2:16" at bounding box center [562, 51] width 1096 height 74
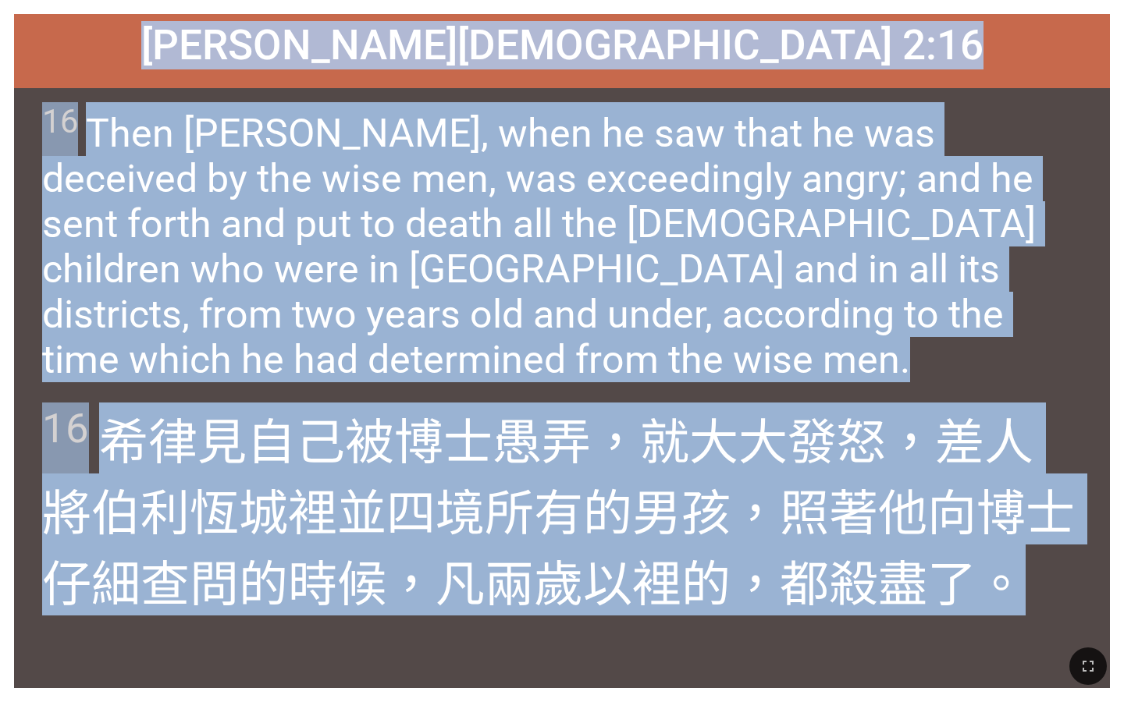
drag, startPoint x: 353, startPoint y: 41, endPoint x: 1029, endPoint y: 617, distance: 887.5
click at [1029, 617] on div "Matthew 馬太福音 2:16 Matthew 馬太福音 2:16 16 Then Herod, when he saw that he was dece…" at bounding box center [562, 351] width 1096 height 674
copy div "Matthew 馬太福音 2:16 Matthew 馬太福音 2:16 16 Then Herod, when he saw that he was dece…"
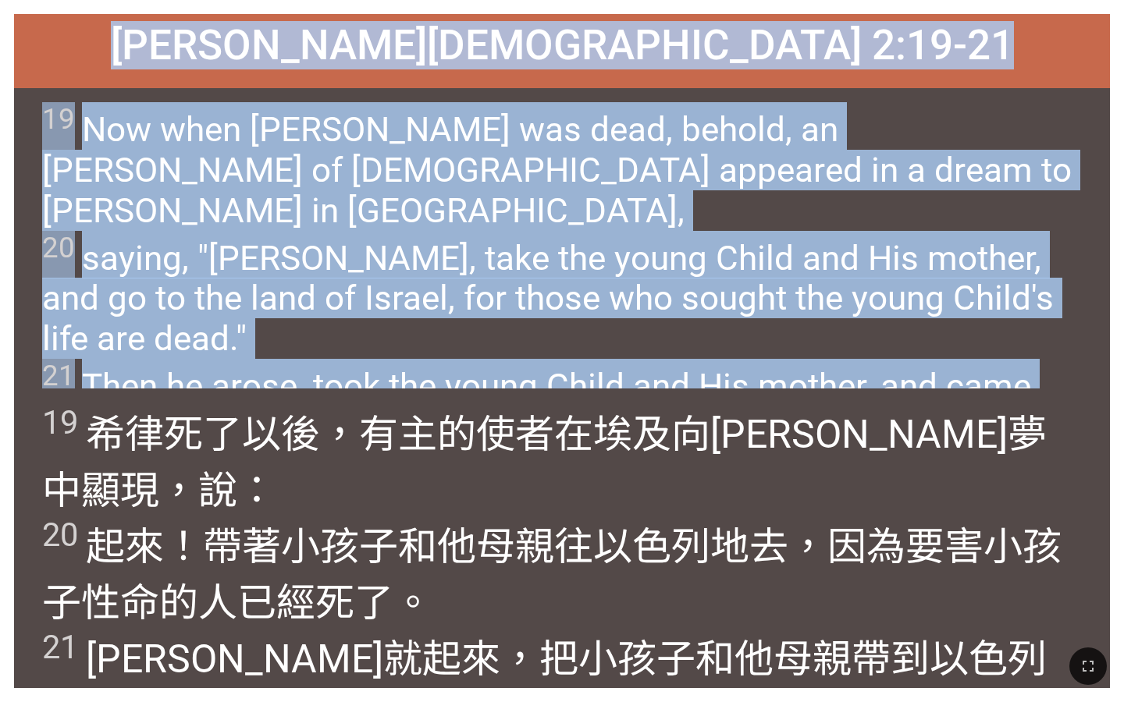
click at [610, 397] on div "19 希律 死了 以後，有主 的使者 在 埃及 向約瑟 夢 中 顯現 ，說 ： 20 起來 ！帶著 小孩子 和 他 母親 往 以色列 地 去，因為 要害 小孩…" at bounding box center [562, 539] width 1096 height 300
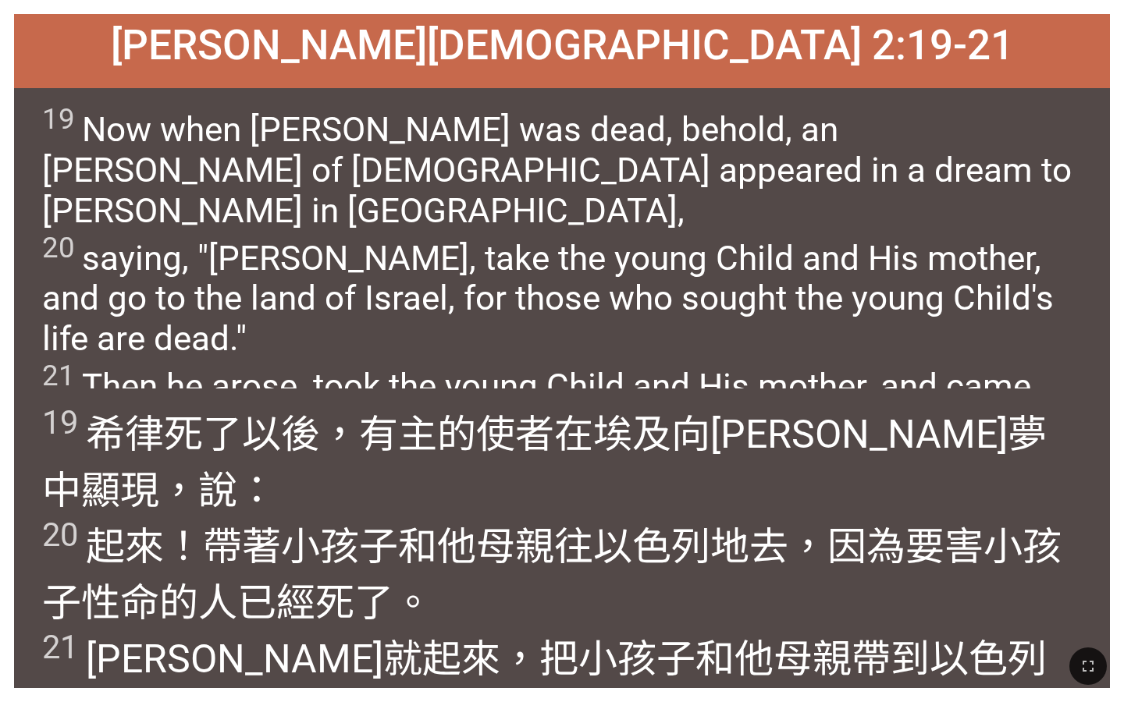
click at [315, 34] on div "Matthew 馬太福音 2:19-21" at bounding box center [562, 51] width 1096 height 74
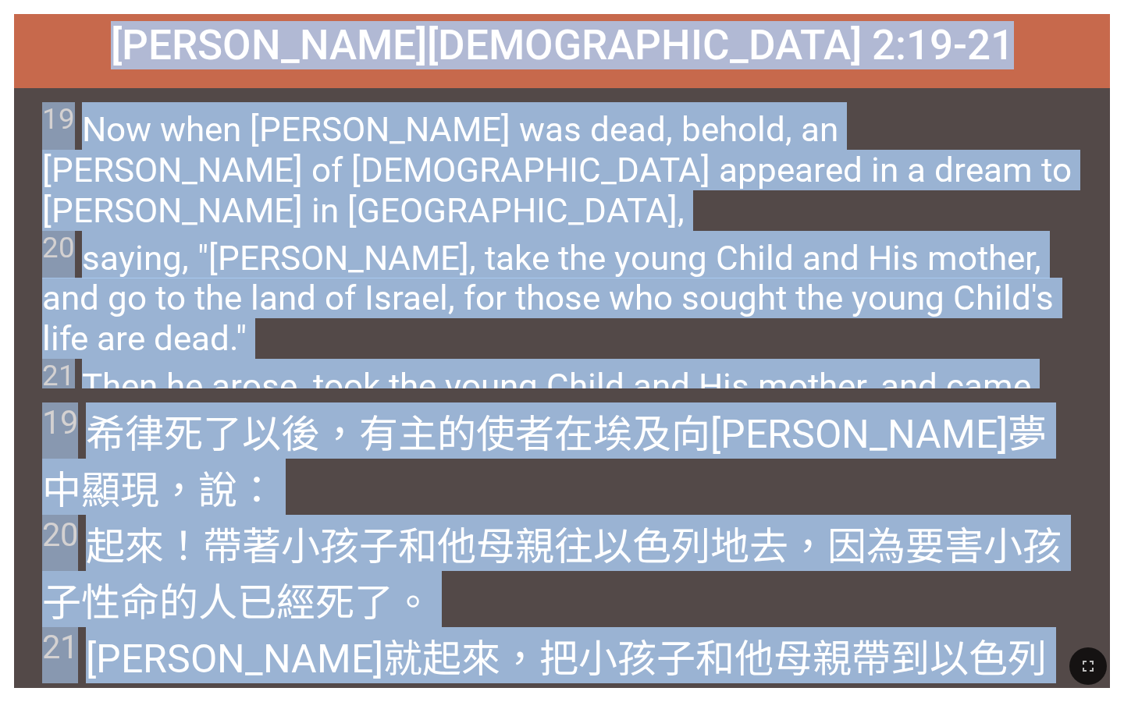
drag, startPoint x: 316, startPoint y: 46, endPoint x: 1000, endPoint y: 657, distance: 917.0
click at [1000, 6] on div "Hymnal Worship Hymnal Worship 詩頌崇拜 詩頌崇拜 182 173 Matthew 馬太福音 2:19-21 Matthew 馬太…" at bounding box center [561, 6] width 1111 height 0
copy div "Matthew 馬太福音 2:19-21 Matthew 馬太福音 2:19-21 19 Now when Herod was dead, behold, a…"
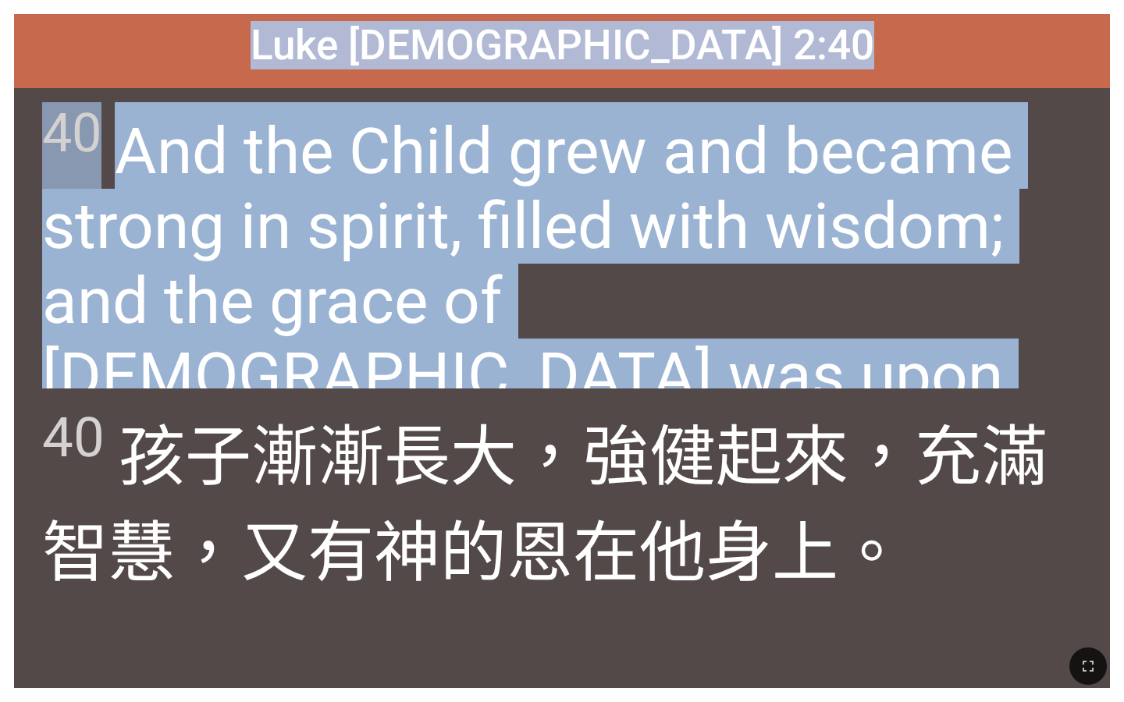
click at [638, 372] on div "40 And the Child grew and became strong in spirit, filled with wisdom; and the …" at bounding box center [562, 238] width 1096 height 300
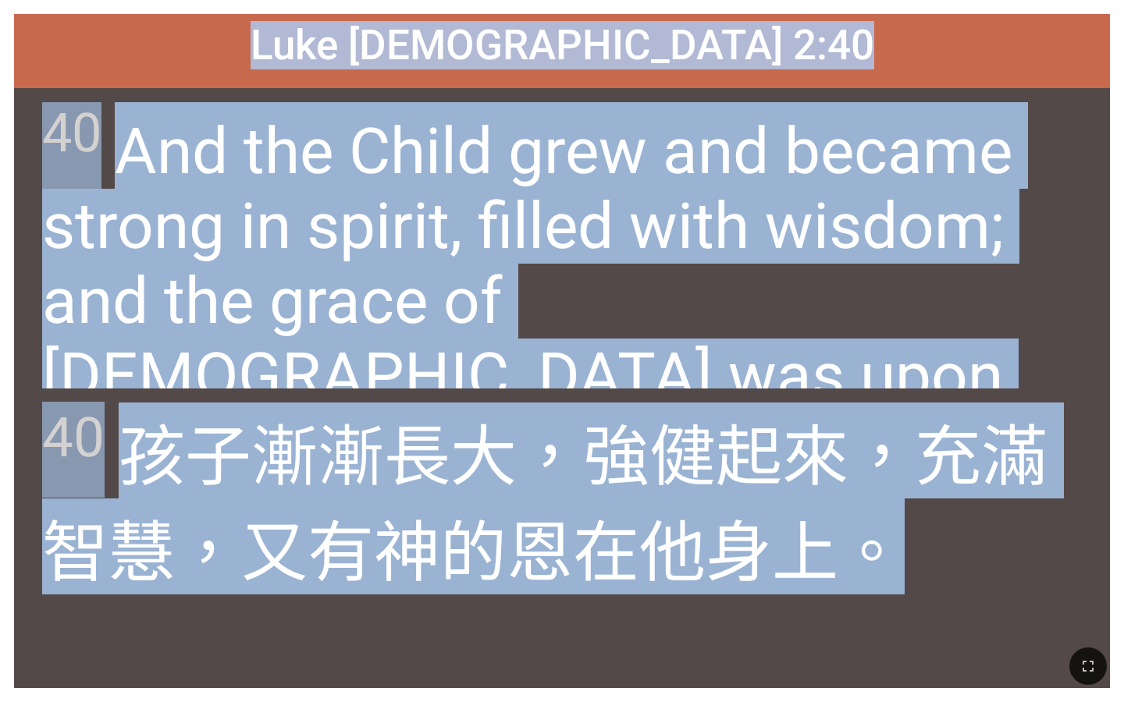
drag, startPoint x: 386, startPoint y: 41, endPoint x: 905, endPoint y: 618, distance: 776.5
click at [905, 618] on div "Luke 路加福音 2:40 Luke 路加福音 2:40 40 And the Child grew and became strong in spirit…" at bounding box center [562, 351] width 1096 height 674
copy div "Luke 路加福音 2:40 Luke 路加福音 2:40 40 And the Child grew and became strong in spirit…"
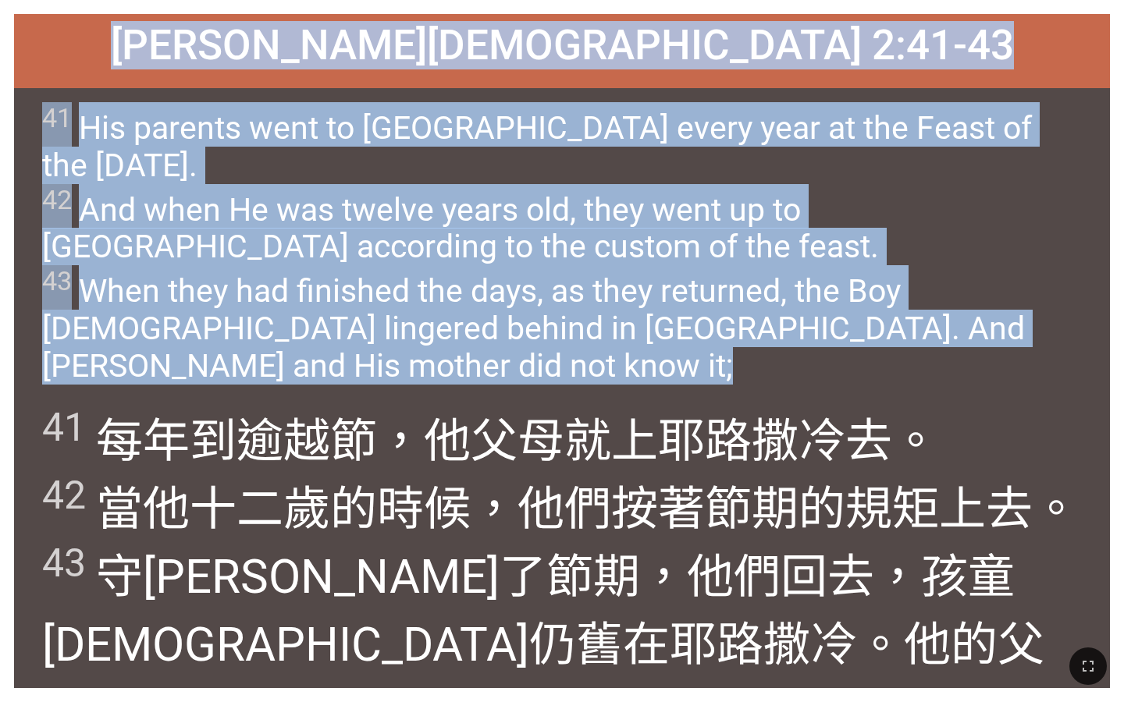
click at [468, 397] on div "41 每 年 到逾越節 ，他 父母 就上 耶路撒冷 去 。 42 當 他十二 歲 的時候，他們 按著 節期 的規矩 上去 。 43 守滿 了節期 ，他們 回去…" at bounding box center [562, 539] width 1096 height 300
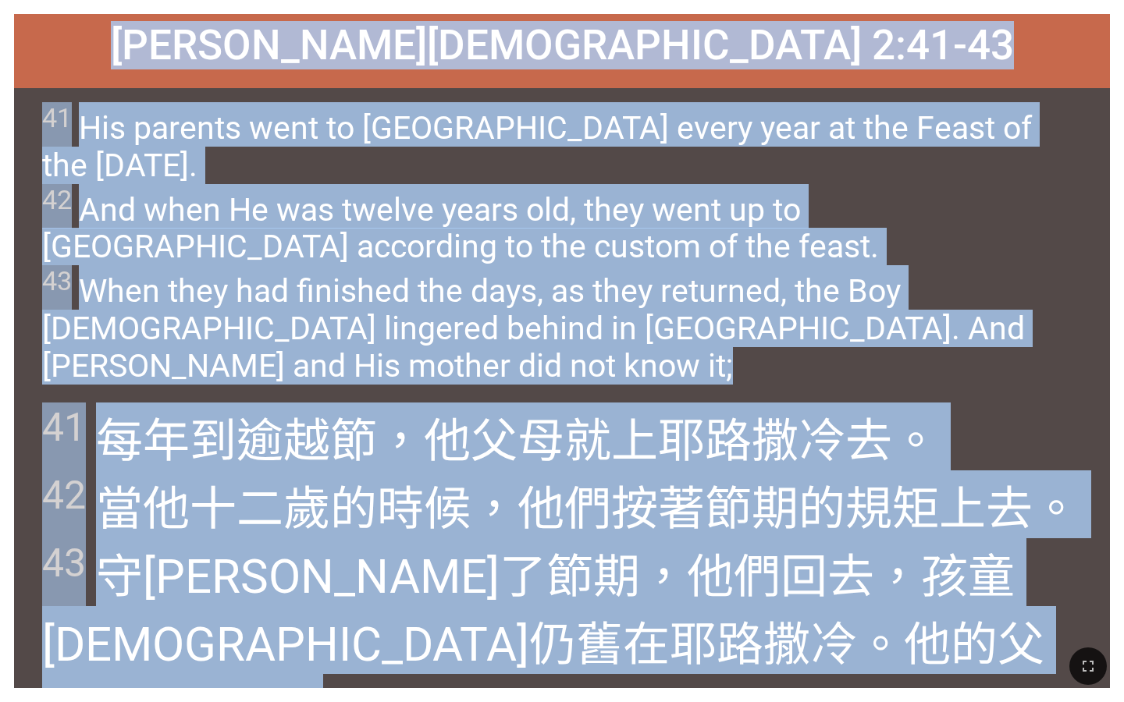
drag, startPoint x: 357, startPoint y: 47, endPoint x: 718, endPoint y: 635, distance: 690.1
click at [718, 6] on div "Hymnal Worship Hymnal Worship 詩頌崇拜 詩頌崇拜 182 173 Luke 路加福音 2:41-43 Luke 路加福音 2:4…" at bounding box center [561, 6] width 1111 height 0
copy div "Luke 路加福音 2:41-43 Luke 路加福音 2:41-43 41 His parents went to Jerusalem every year…"
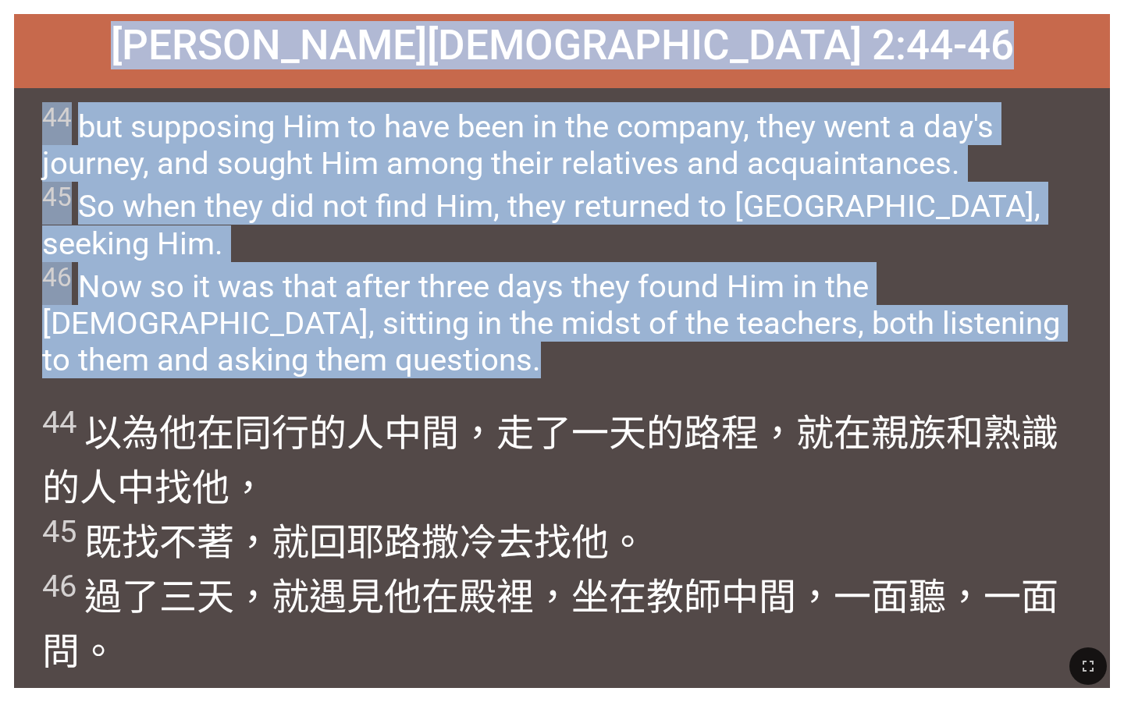
click at [472, 365] on div "44 but supposing Him to have been in the company, they went a day's journey, an…" at bounding box center [562, 238] width 1096 height 300
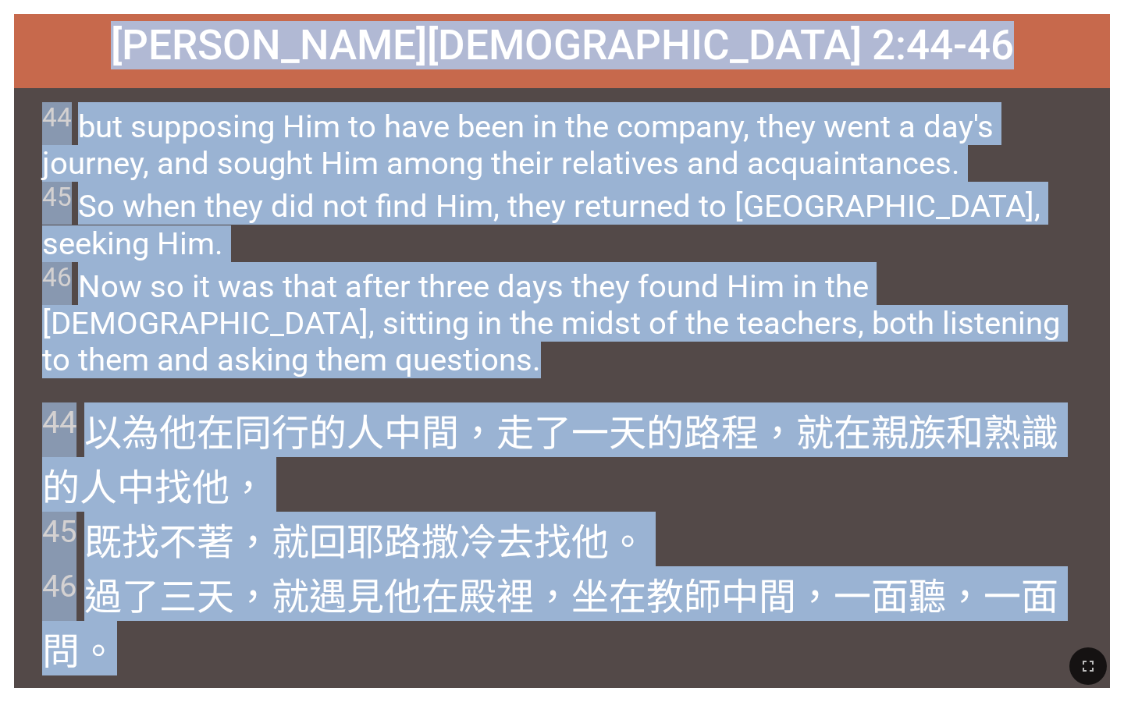
drag, startPoint x: 358, startPoint y: 49, endPoint x: 1112, endPoint y: 645, distance: 960.7
click at [1112, 6] on div "Hymnal Worship Hymnal Worship 詩頌崇拜 詩頌崇拜 182 173 Luke 路加福音 2:44-46 Luke 路加福音 2:4…" at bounding box center [561, 6] width 1111 height 0
copy div "Luke 路加福音 2:44-46 Luke 路加福音 2:44-46 44 but supposing Him to have been in the co…"
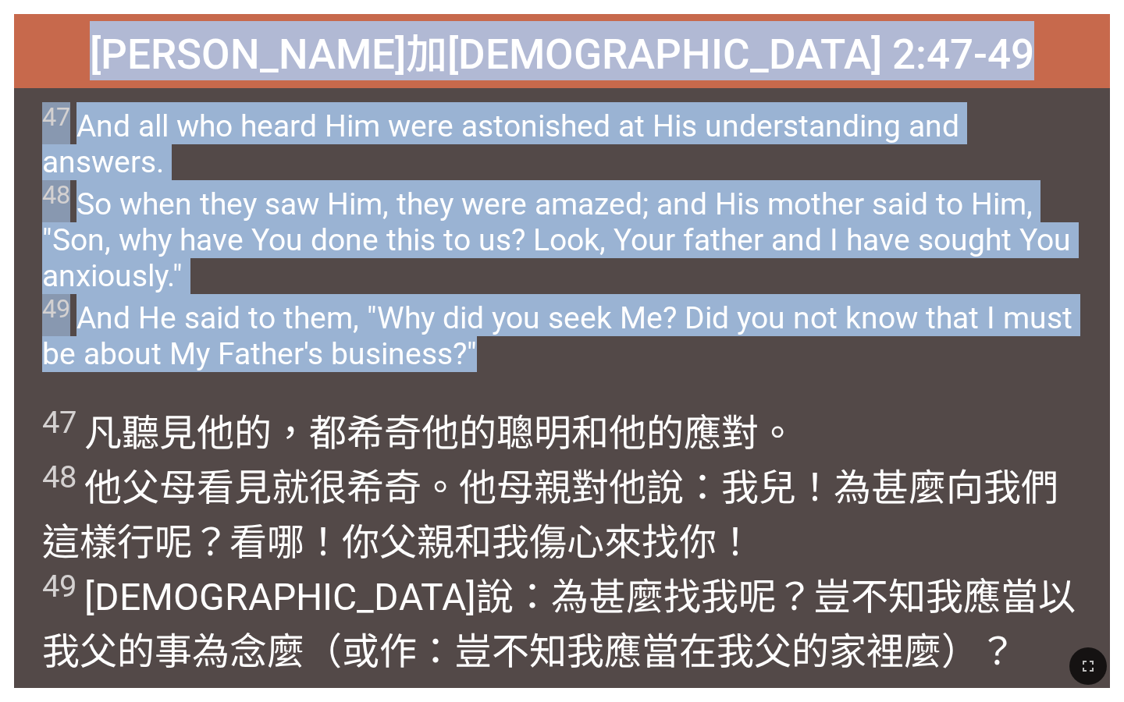
click at [437, 115] on span "47 And all who heard Him were astonished at His understanding and answers. 48 S…" at bounding box center [562, 237] width 1040 height 270
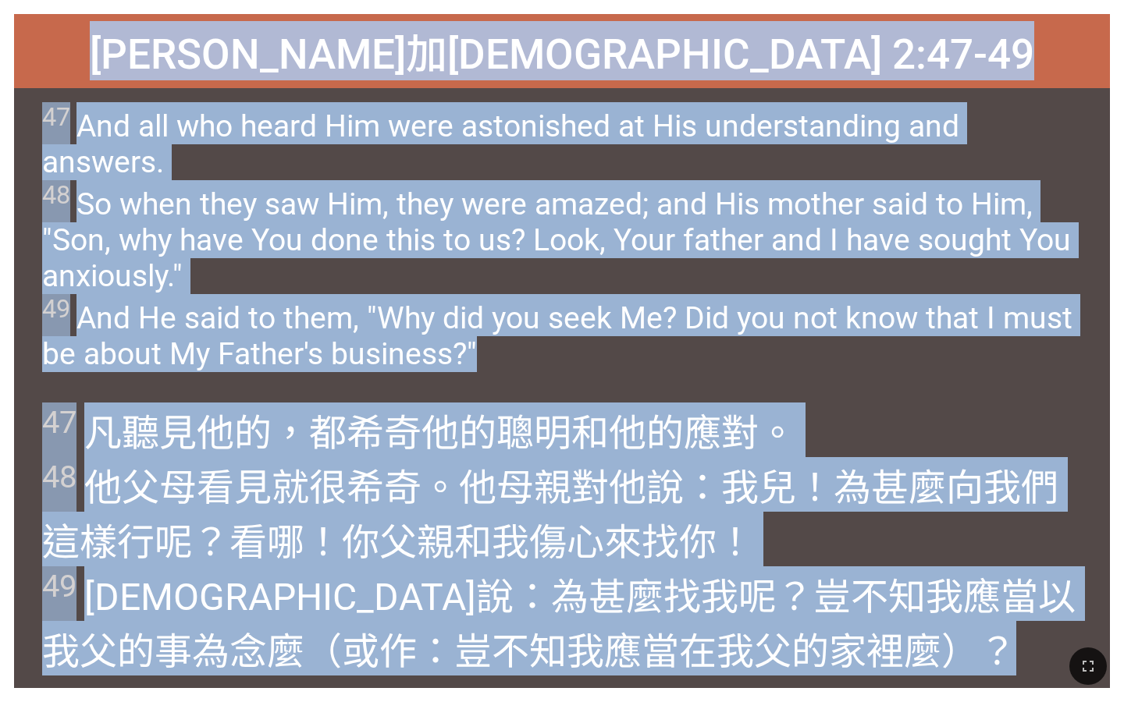
drag, startPoint x: 358, startPoint y: 45, endPoint x: 981, endPoint y: 627, distance: 852.6
click at [981, 627] on div "Luke 路加福音 2:47-49 Luke 路加福音 2:47-49 47 And all who heard Him were astonished at…" at bounding box center [562, 351] width 1096 height 674
copy div "Luke 路加福音 2:47-49 Luke 路加福音 2:47-49 47 And all who heard Him were astonished at…"
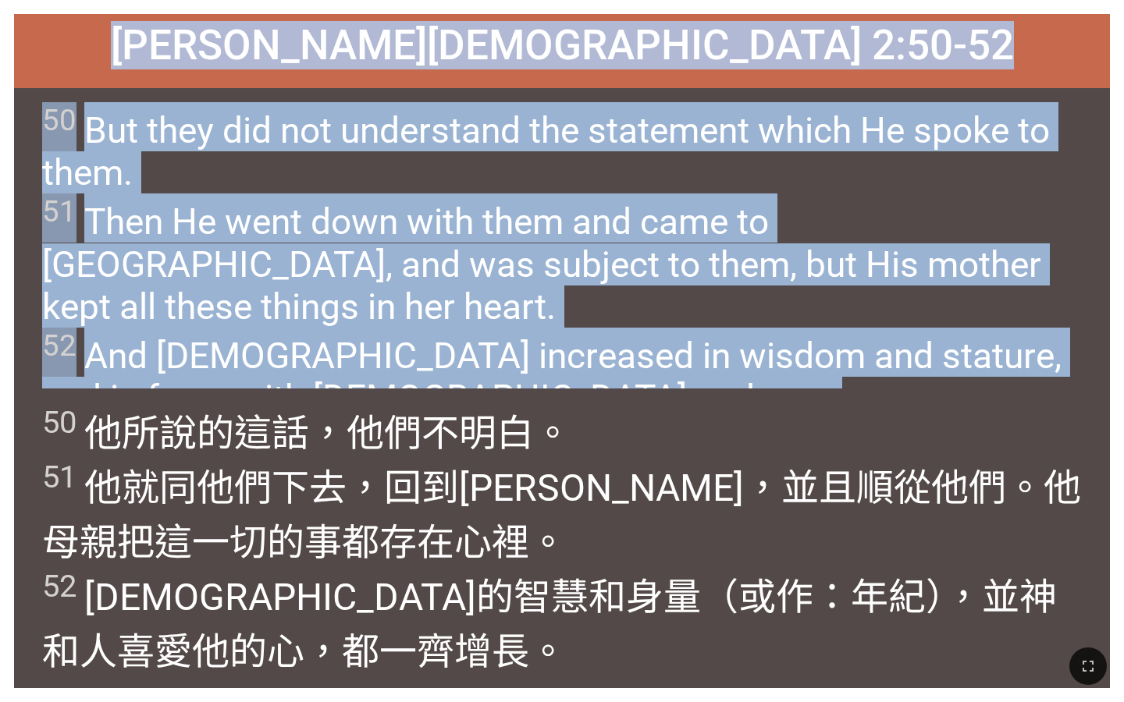
click at [485, 354] on span "50 But they did not understand the statement which He spoke to them. 51 Then He…" at bounding box center [562, 260] width 1040 height 317
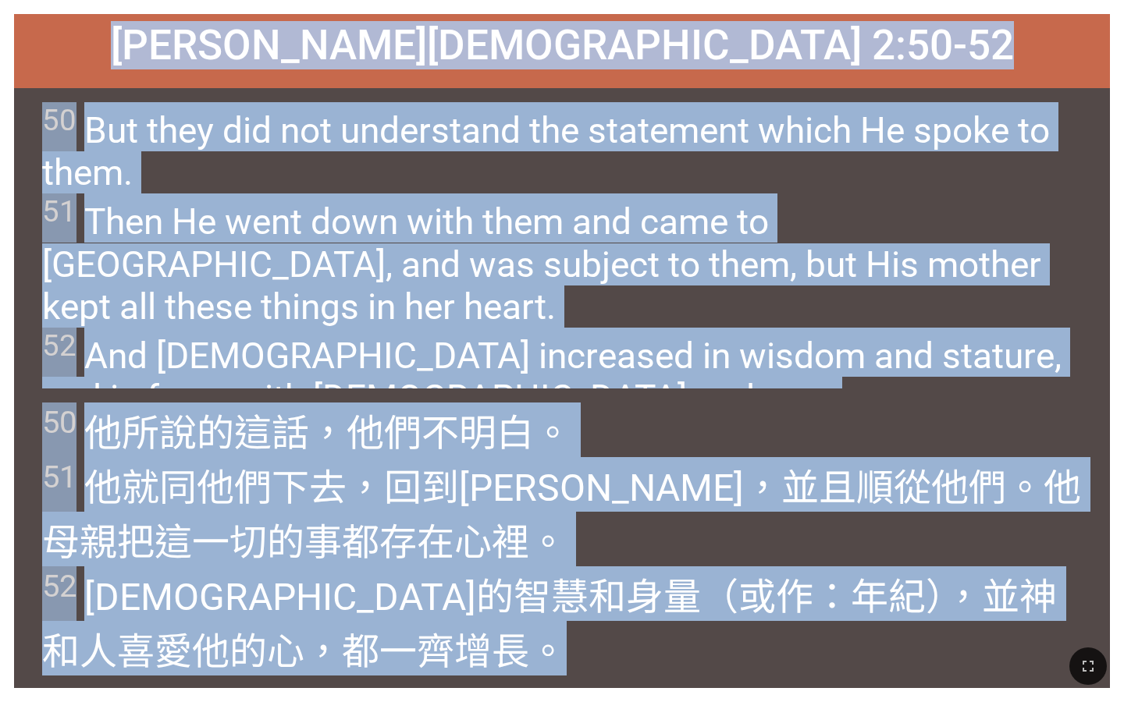
drag, startPoint x: 354, startPoint y: 44, endPoint x: 758, endPoint y: 635, distance: 715.4
click at [758, 6] on div "Hymnal Worship Hymnal Worship 詩頌崇拜 詩頌崇拜 182 173 Luke 路加福音 2:50-52 Luke 路加福音 2:5…" at bounding box center [561, 6] width 1111 height 0
copy div "Luke 路加福音 2:50-52 Luke 路加福音 2:50-52 50 But they did not understand the statemen…"
